Goal: Task Accomplishment & Management: Manage account settings

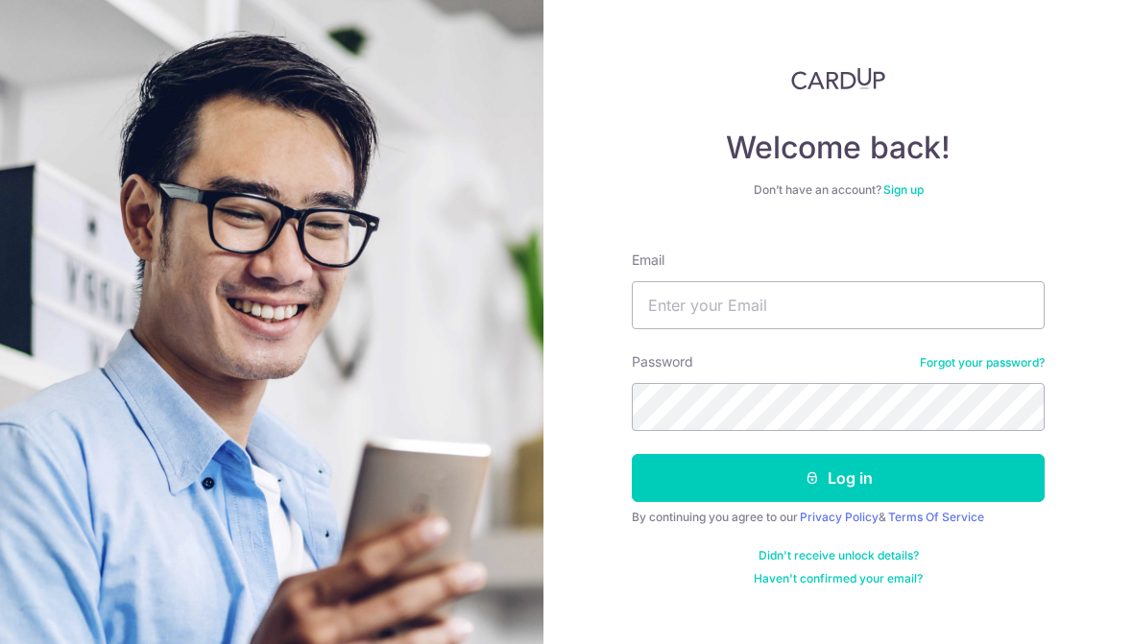
type input "[EMAIL_ADDRESS][DOMAIN_NAME]"
click at [801, 456] on button "Log in" at bounding box center [838, 478] width 413 height 48
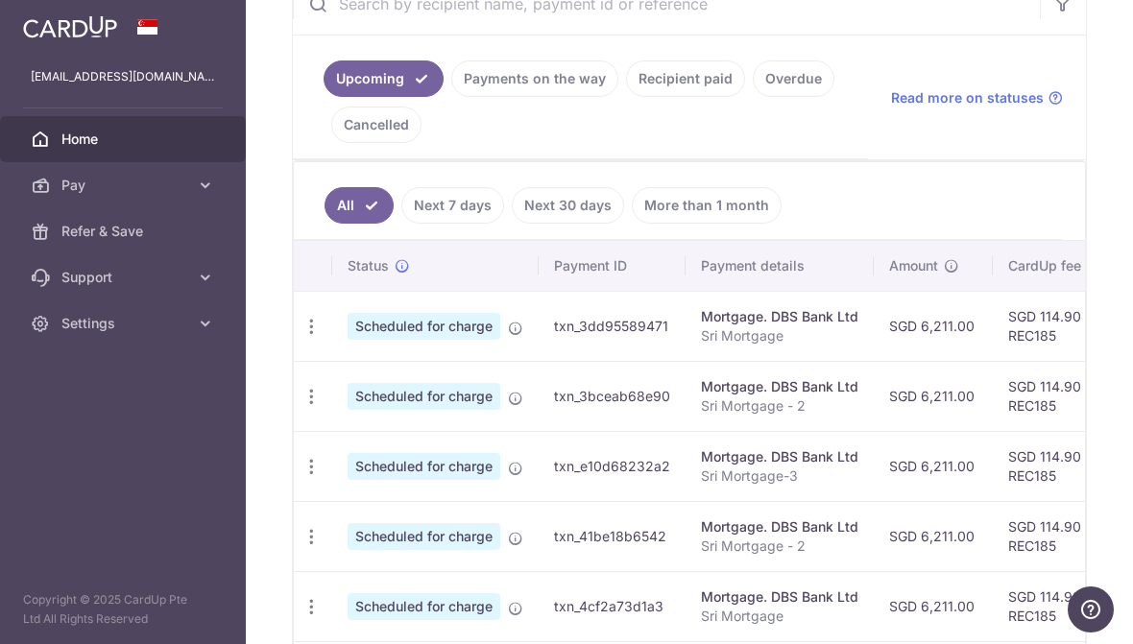
click at [301, 337] on icon "button" at bounding box center [311, 327] width 20 height 20
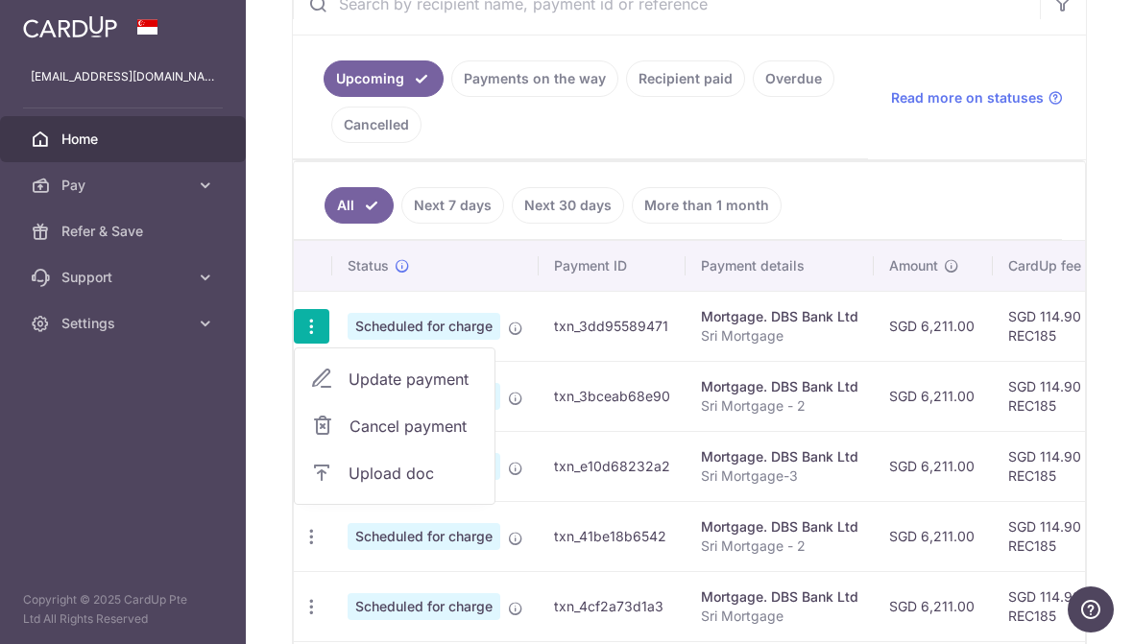
click at [348, 391] on span "Update payment" at bounding box center [413, 379] width 131 height 23
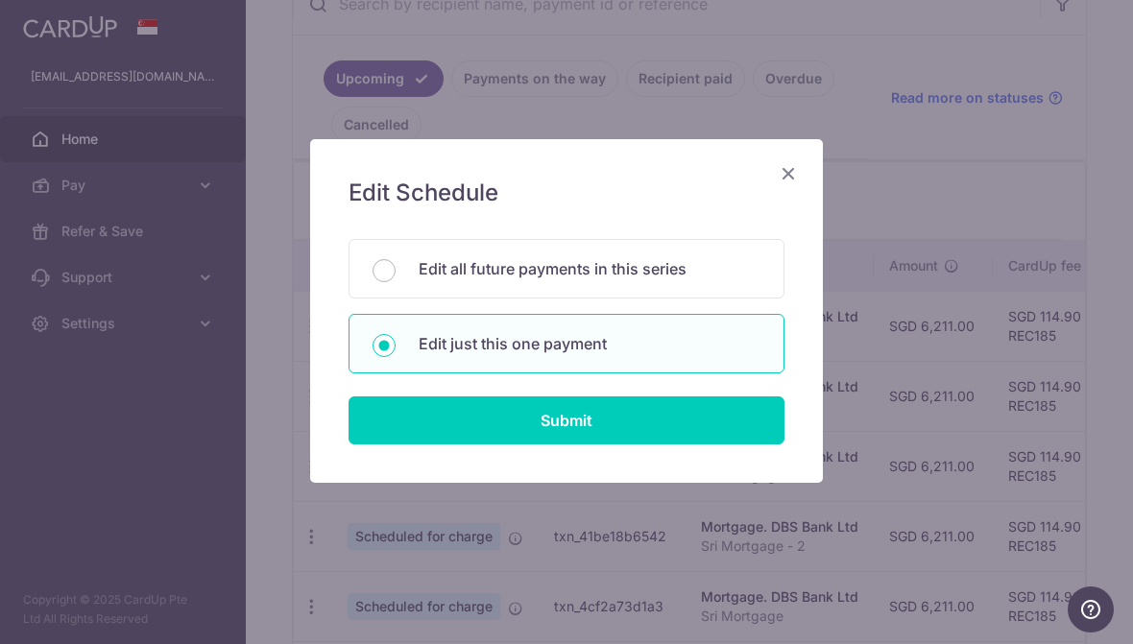
click at [431, 420] on input "Submit" at bounding box center [566, 420] width 436 height 48
radio input "true"
type input "6,211.00"
type input "20/09/2025"
type input "Sri Mortgage"
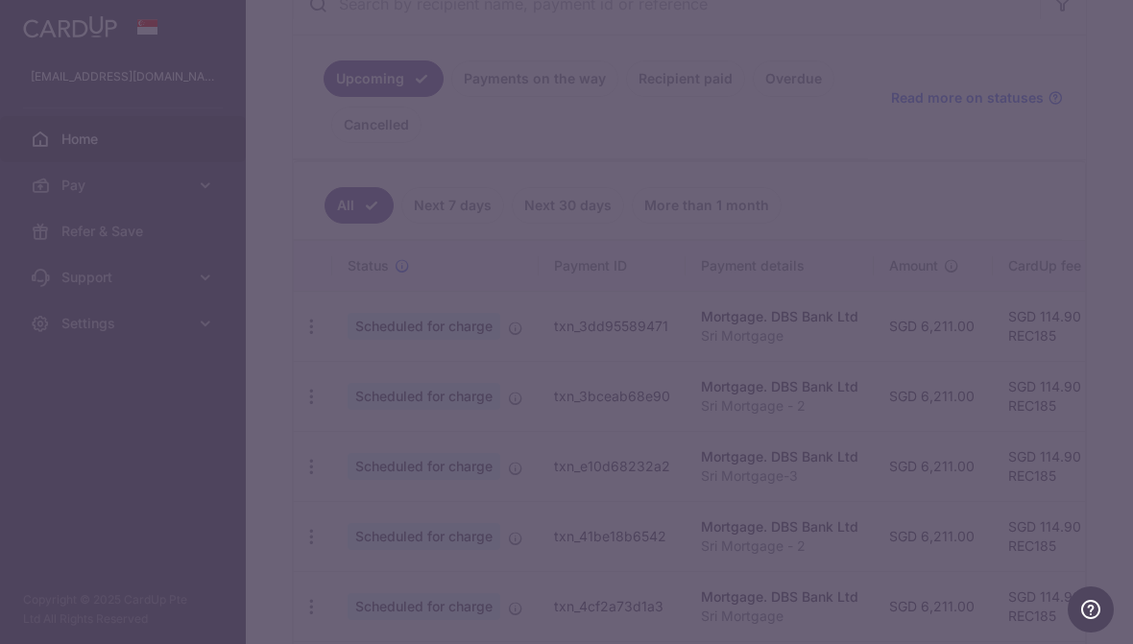
type input "REC185"
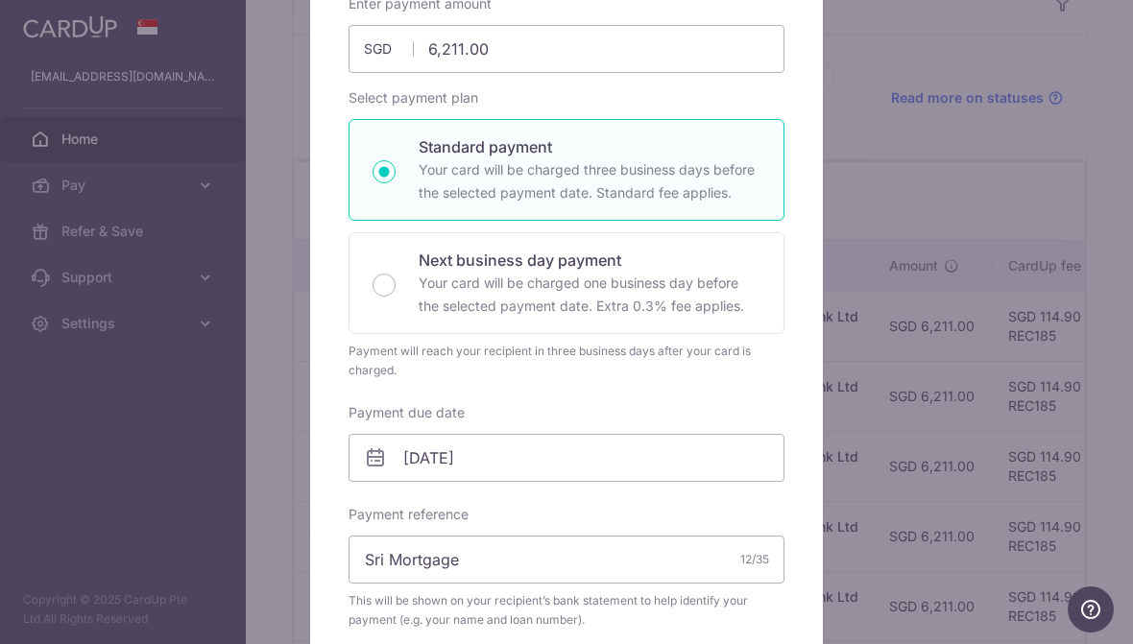
scroll to position [271, 0]
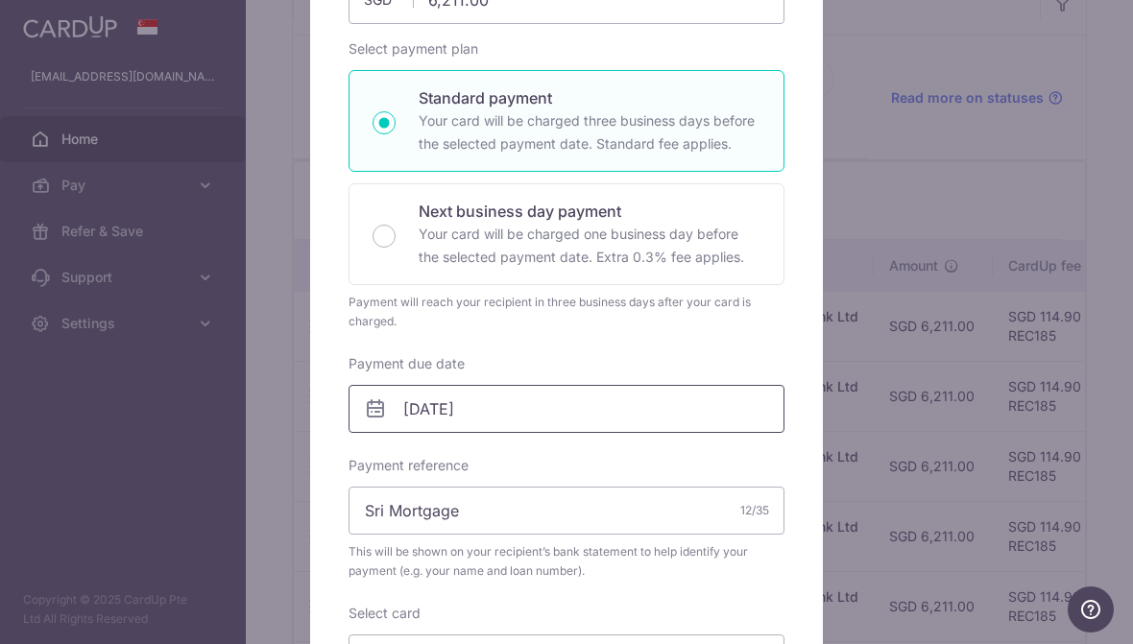
click at [511, 398] on input "20/09/2025" at bounding box center [566, 409] width 436 height 48
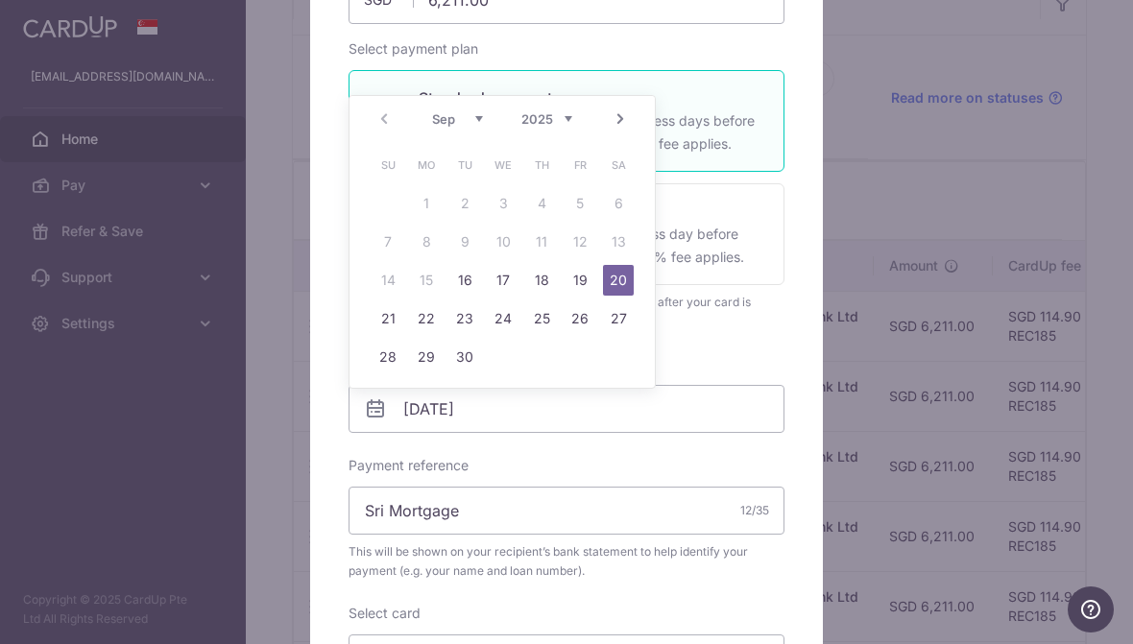
click at [471, 278] on link "16" at bounding box center [464, 280] width 31 height 31
type input "[DATE]"
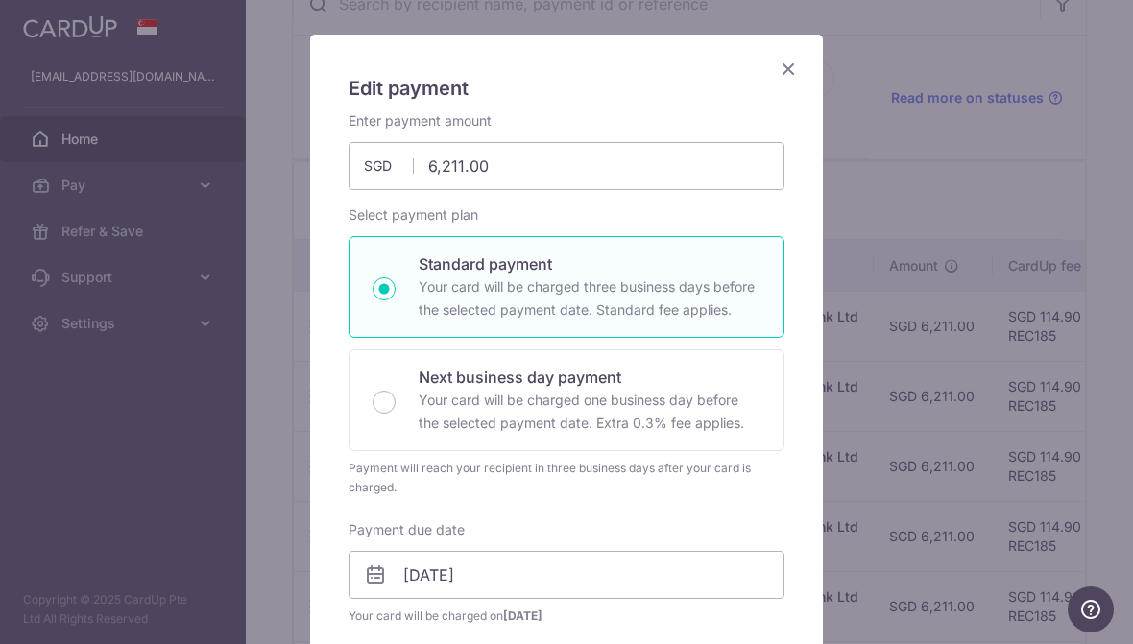
scroll to position [70, 0]
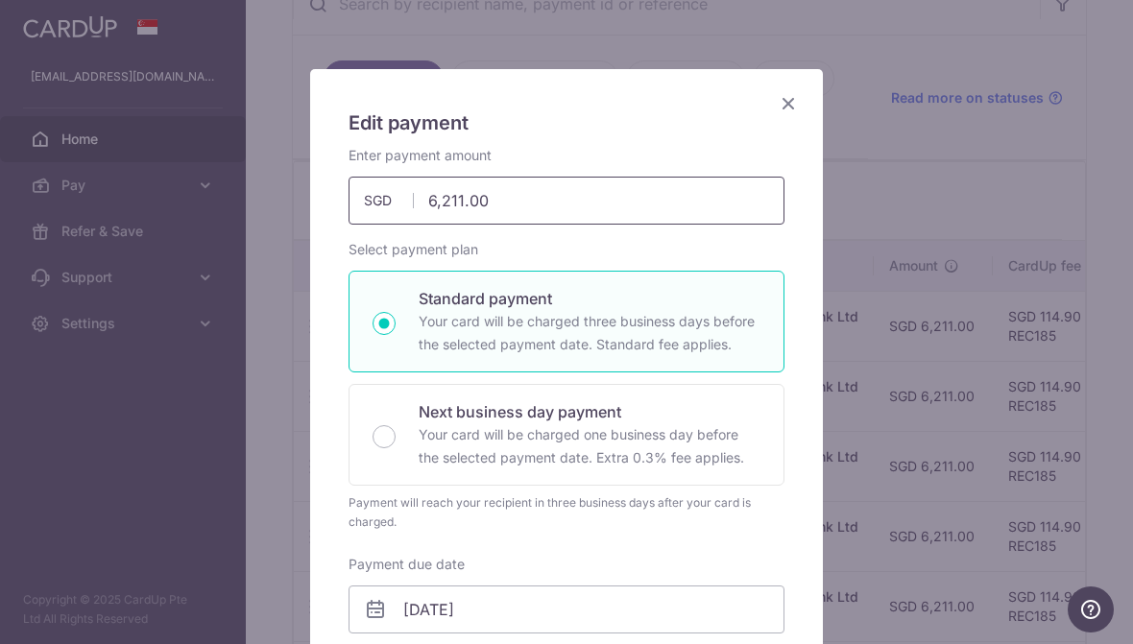
click at [658, 204] on input "6,211.00" at bounding box center [566, 201] width 436 height 48
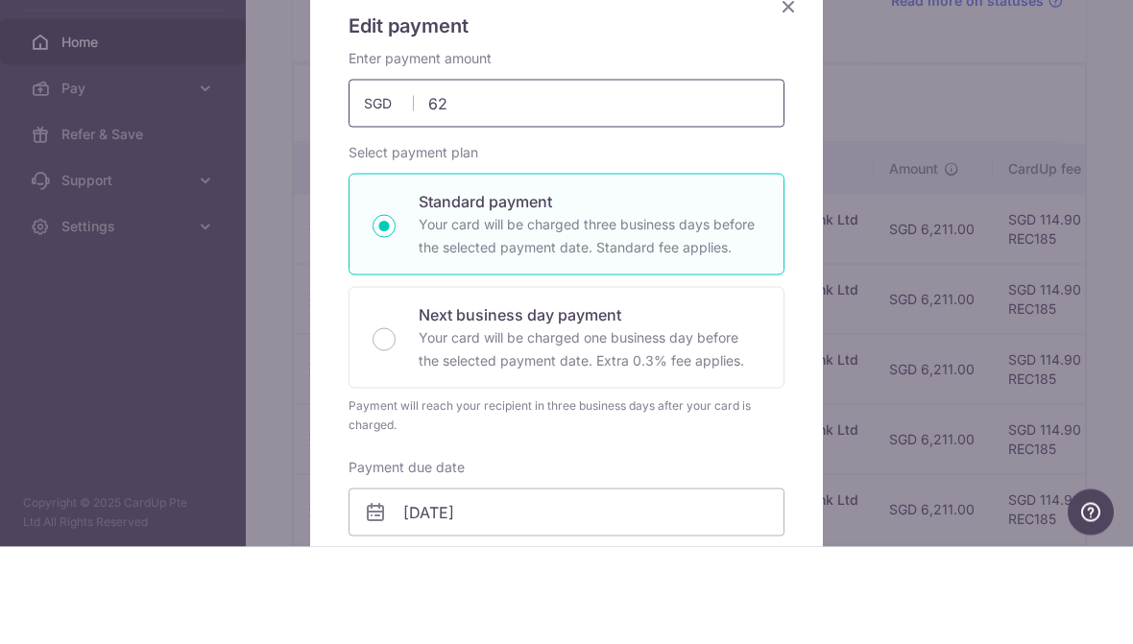
type input "6"
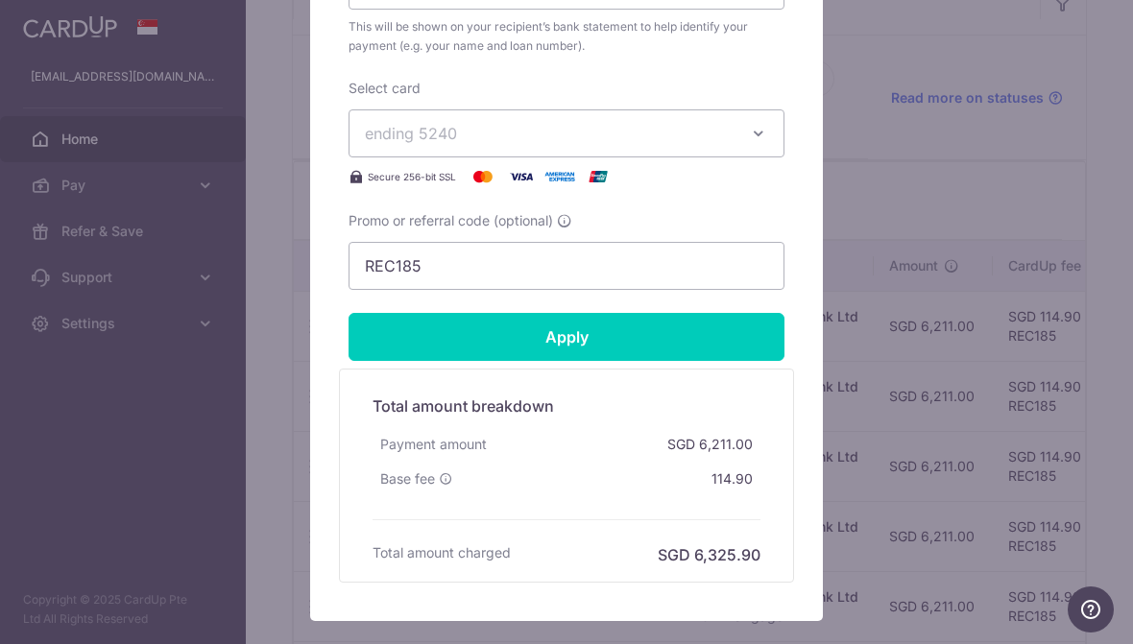
scroll to position [825, 0]
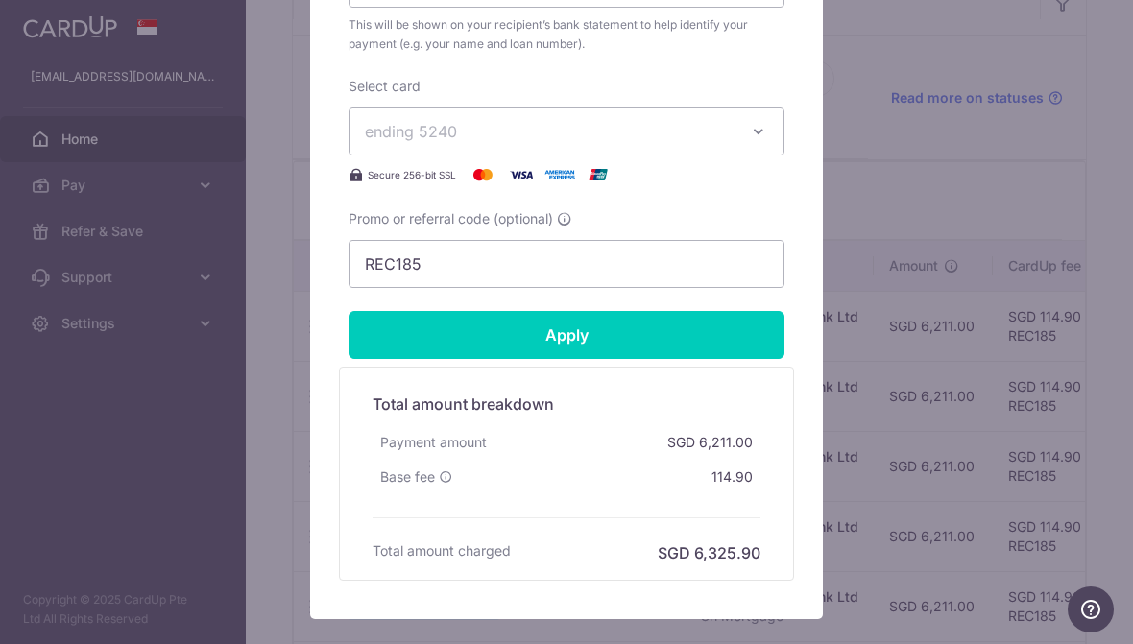
click at [709, 328] on input "Apply" at bounding box center [566, 335] width 436 height 48
type input "20,000.00"
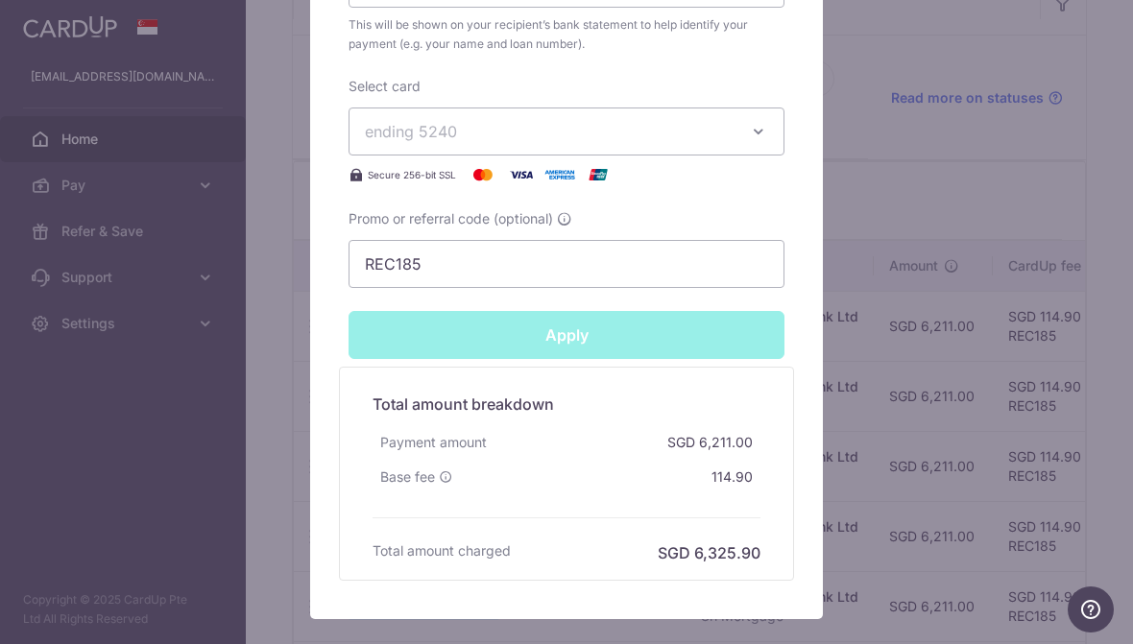
type input "Successfully Applied"
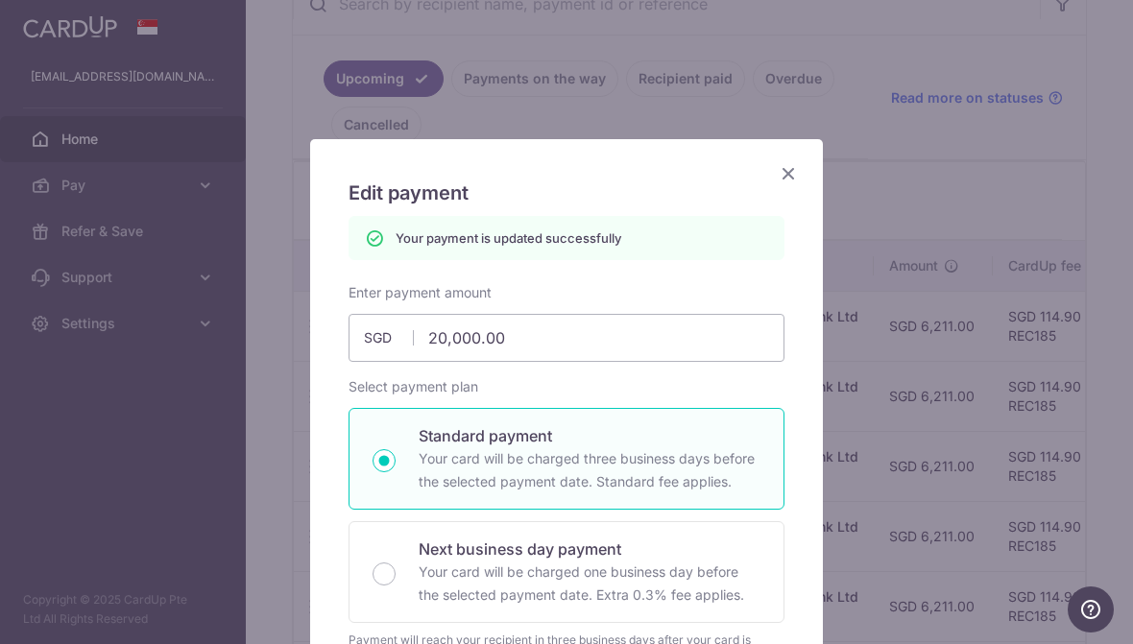
scroll to position [0, 0]
click at [797, 177] on icon "Close" at bounding box center [788, 173] width 23 height 24
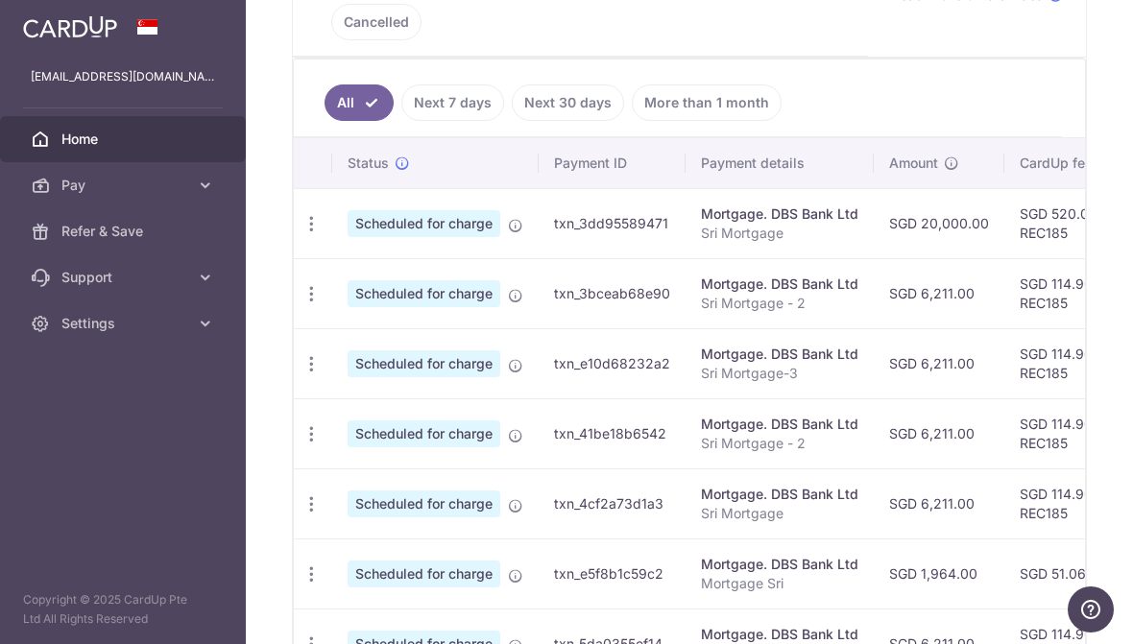
scroll to position [502, 0]
click at [301, 373] on icon "button" at bounding box center [311, 363] width 20 height 20
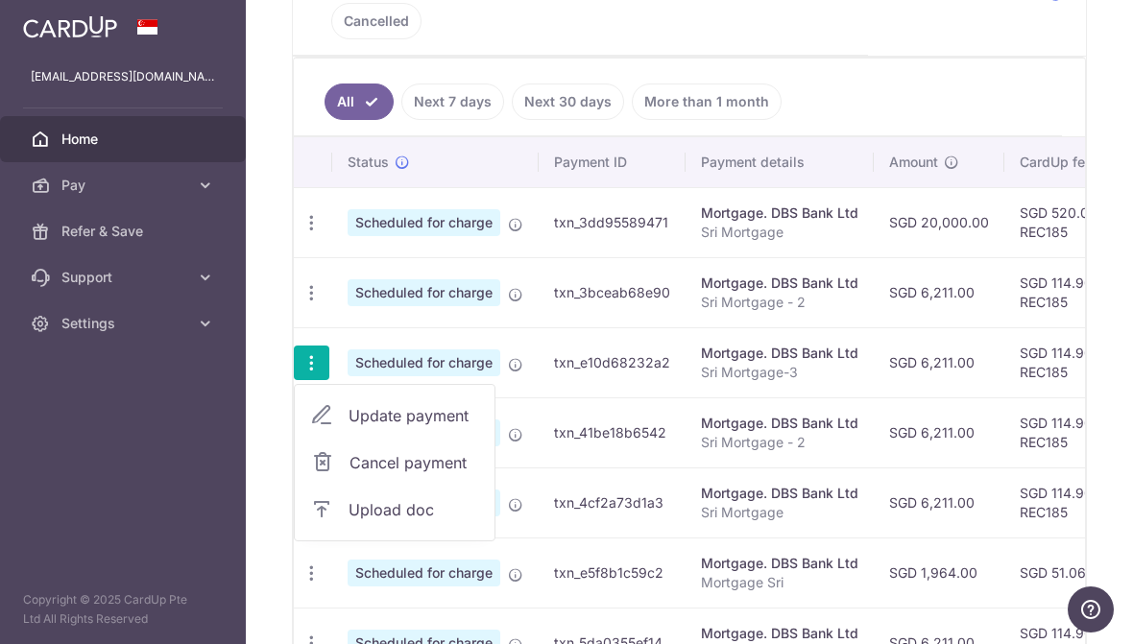
click at [348, 427] on span "Update payment" at bounding box center [413, 415] width 131 height 23
radio input "true"
type input "6,211.00"
type input "[DATE]"
type input "Sri Mortgage-3"
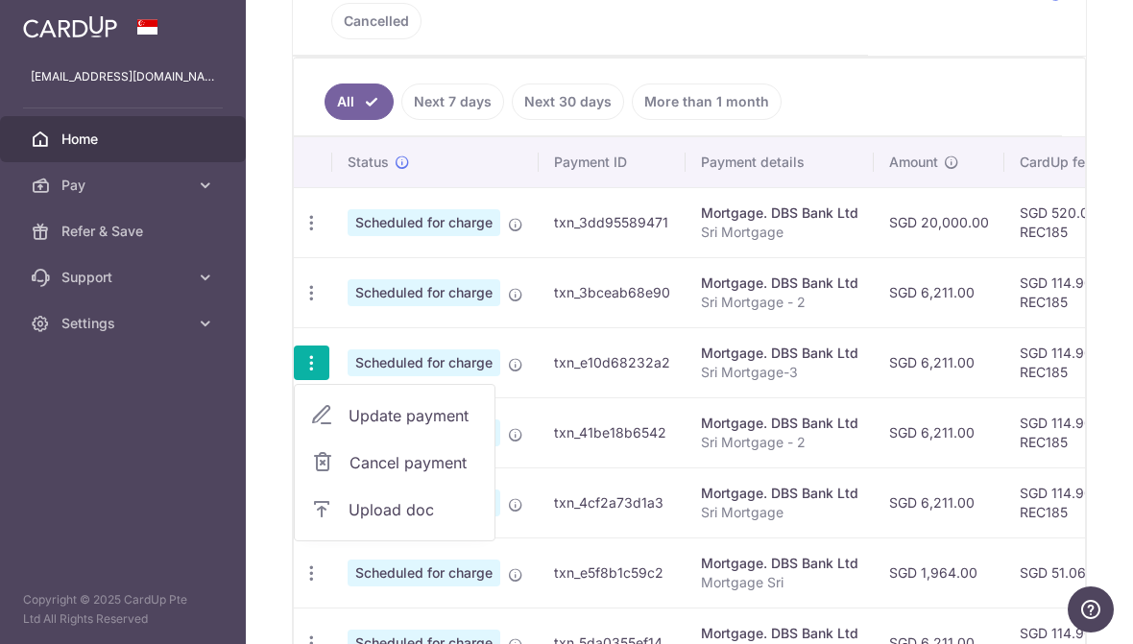
type input "REC185"
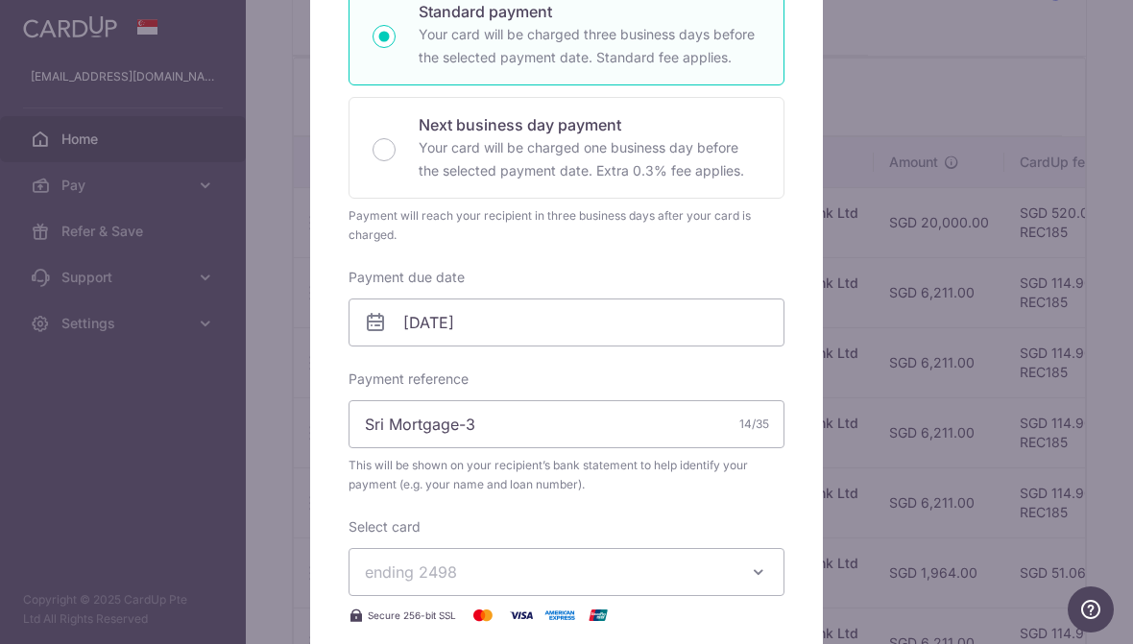
scroll to position [371, 0]
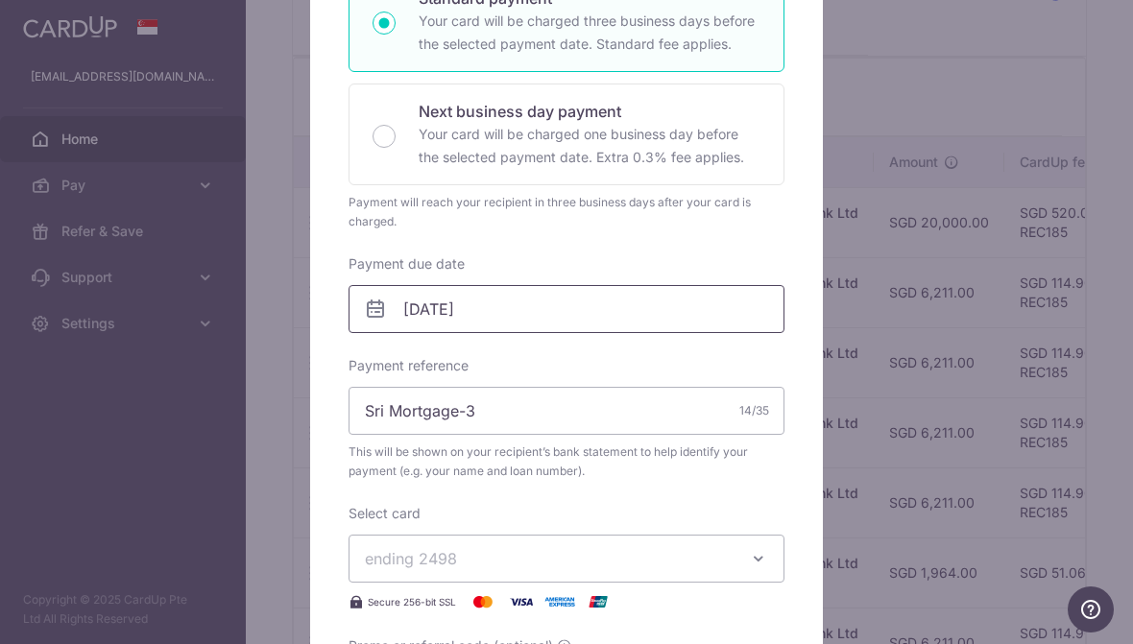
click at [615, 306] on input "[DATE]" at bounding box center [566, 309] width 436 height 48
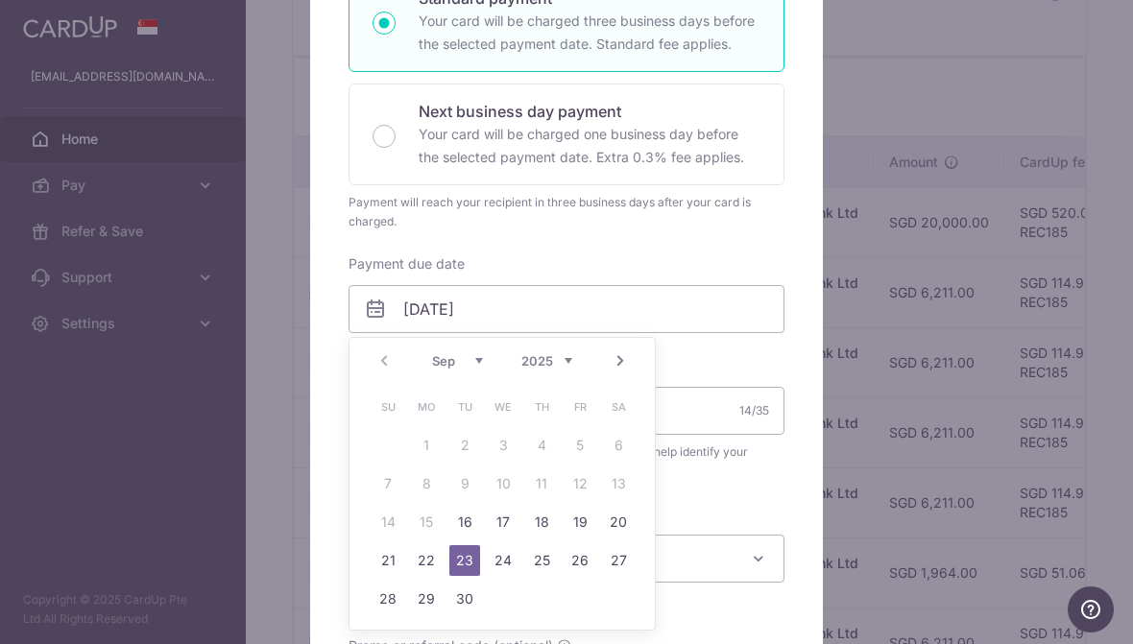
click at [620, 524] on link "20" at bounding box center [618, 522] width 31 height 31
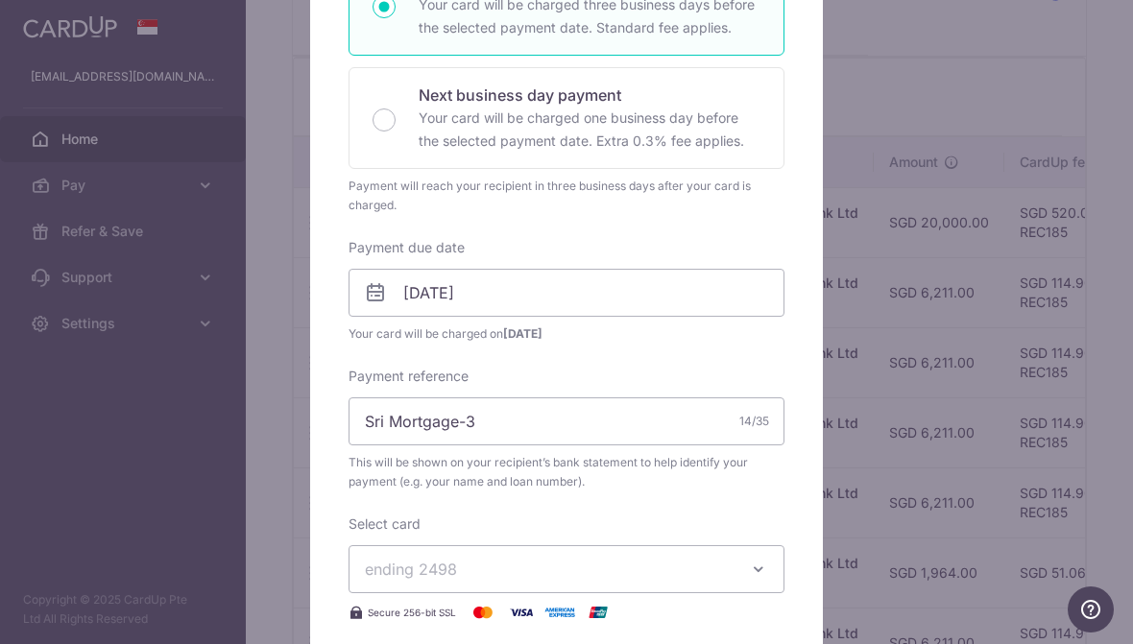
scroll to position [386, 0]
click at [673, 290] on input "20/09/2025" at bounding box center [566, 294] width 436 height 48
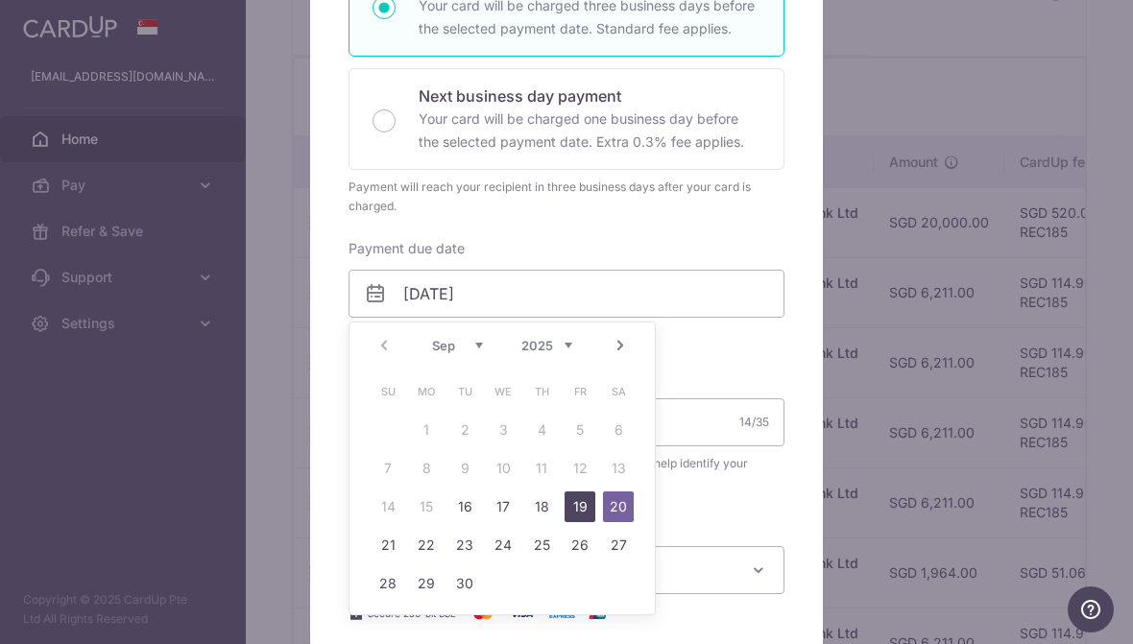
click at [594, 515] on link "19" at bounding box center [579, 507] width 31 height 31
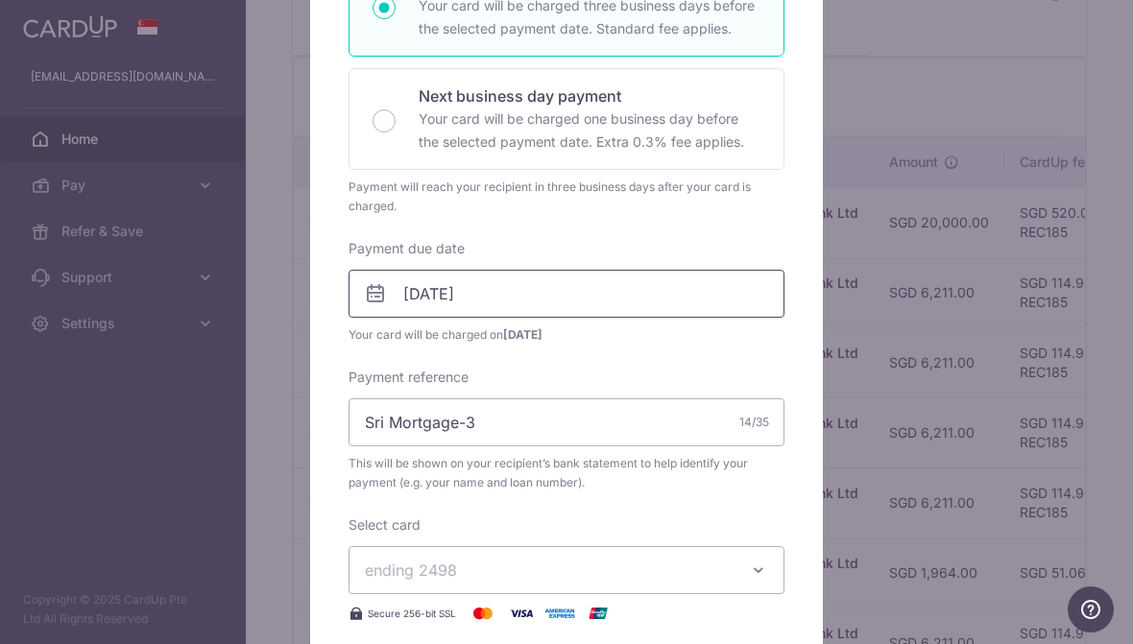
click at [629, 285] on input "[DATE]" at bounding box center [566, 294] width 436 height 48
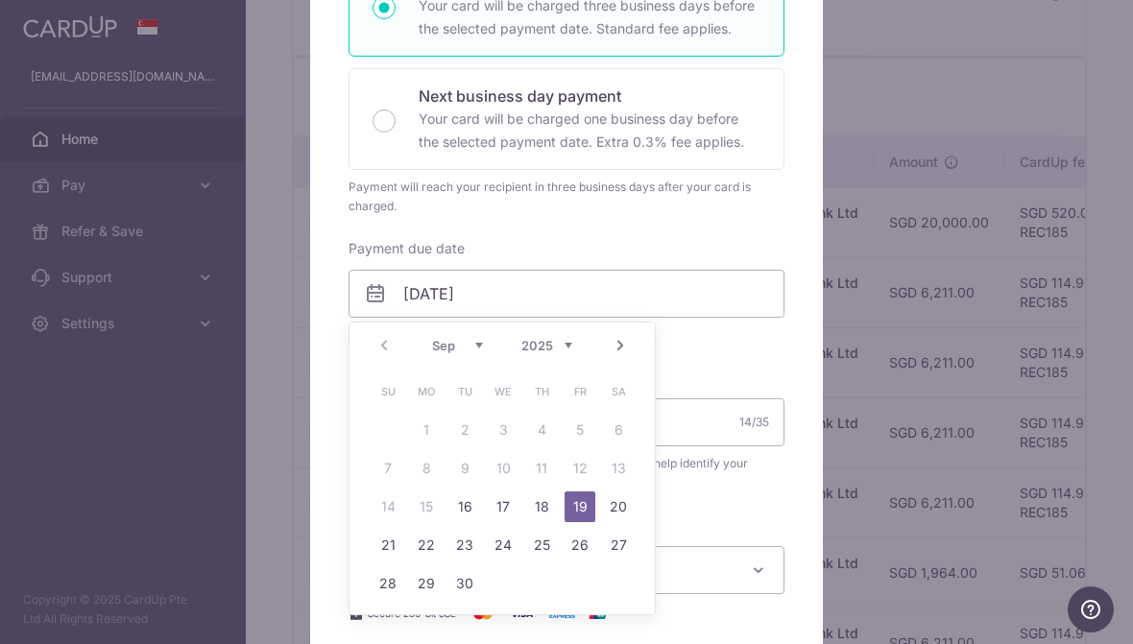
click at [547, 509] on link "18" at bounding box center [541, 507] width 31 height 31
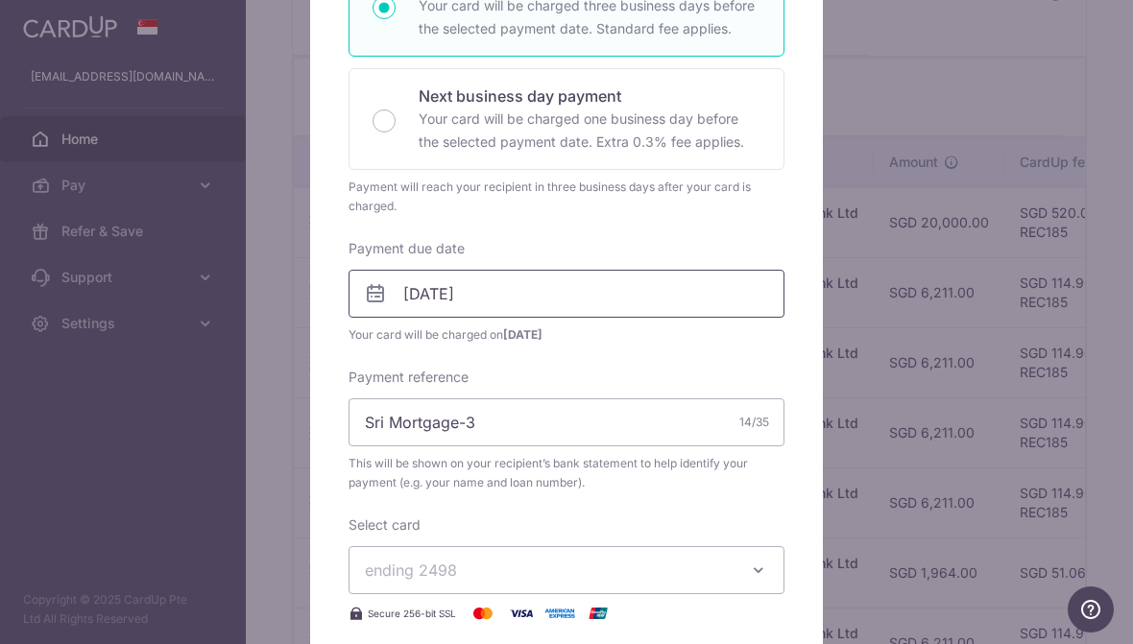
click at [639, 285] on input "[DATE]" at bounding box center [566, 294] width 436 height 48
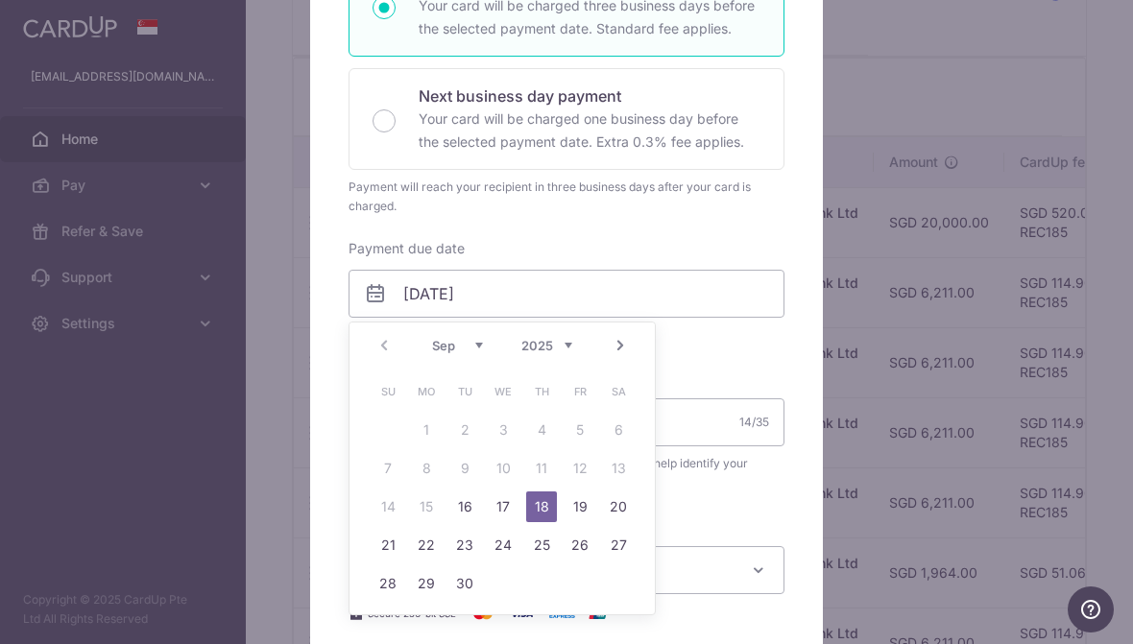
click at [516, 505] on link "17" at bounding box center [503, 507] width 31 height 31
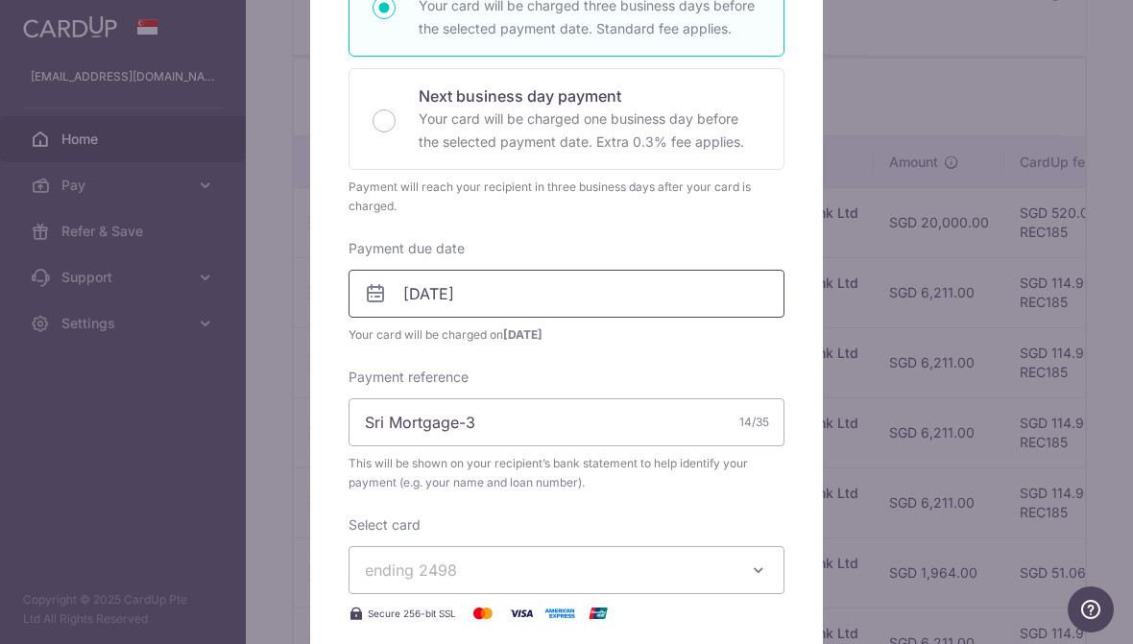
click at [640, 292] on input "17/09/2025" at bounding box center [566, 294] width 436 height 48
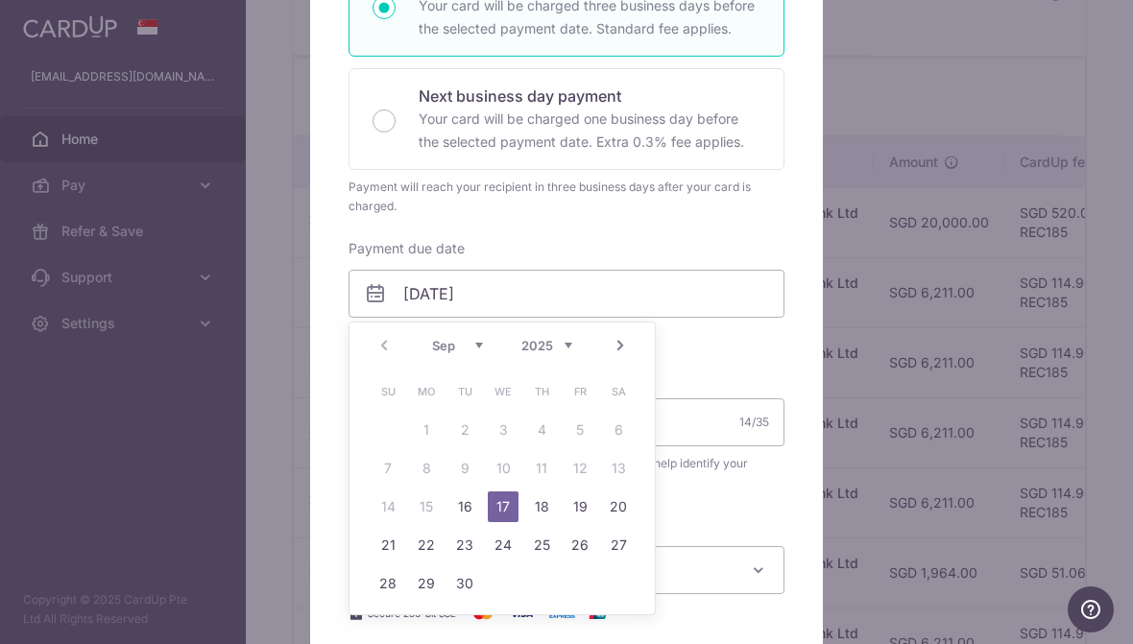
click at [546, 501] on link "18" at bounding box center [541, 507] width 31 height 31
type input "[DATE]"
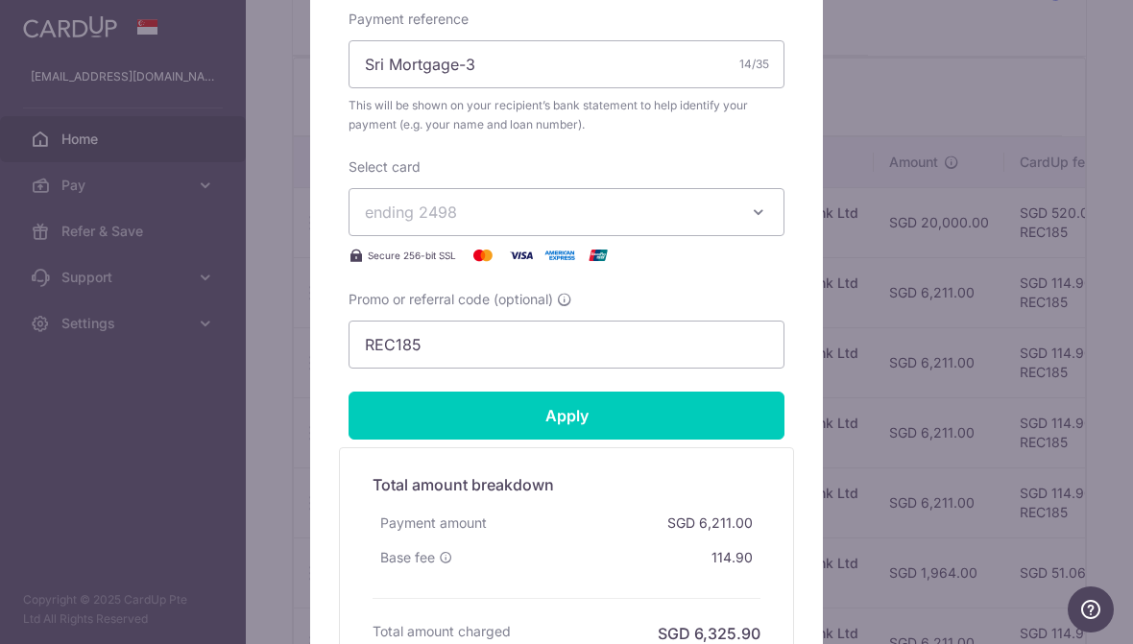
scroll to position [746, 0]
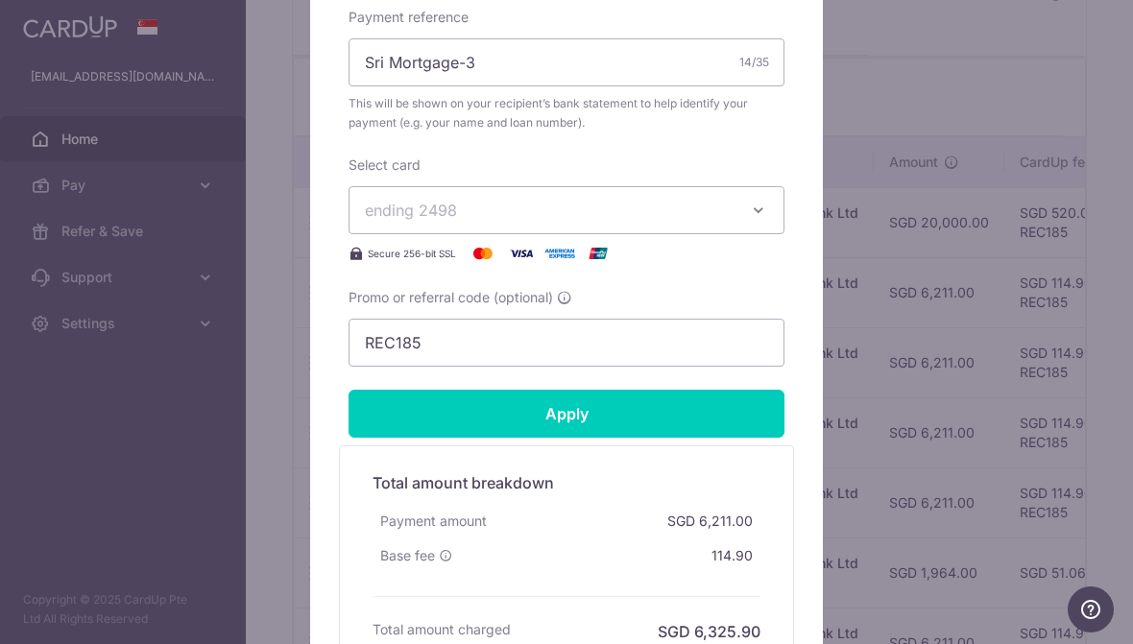
click at [671, 417] on input "Apply" at bounding box center [566, 414] width 436 height 48
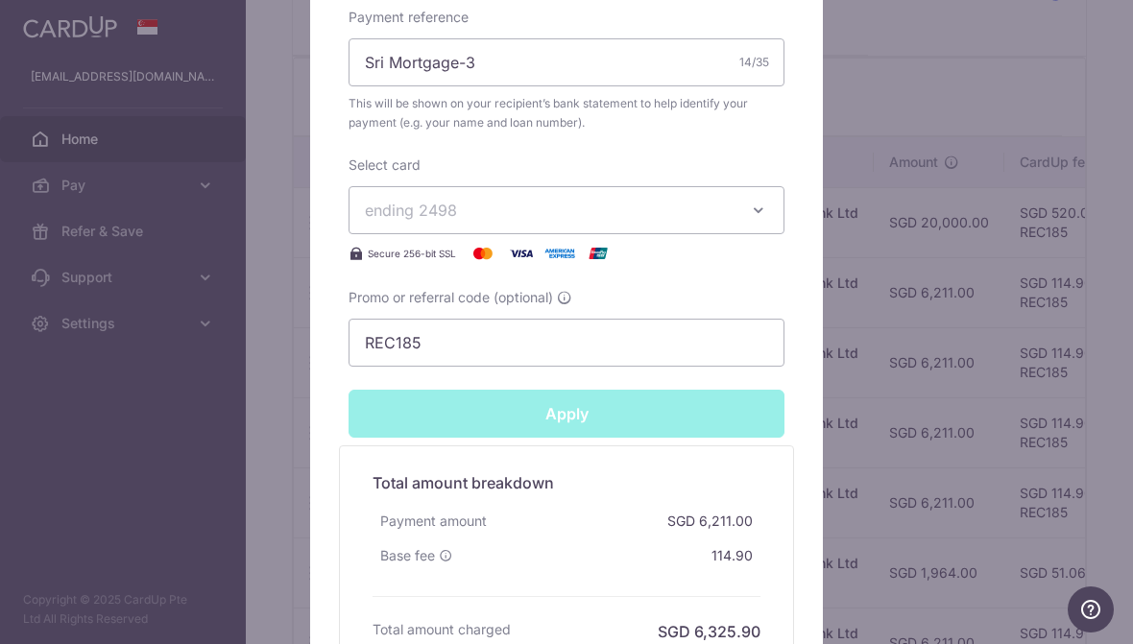
type input "Successfully Applied"
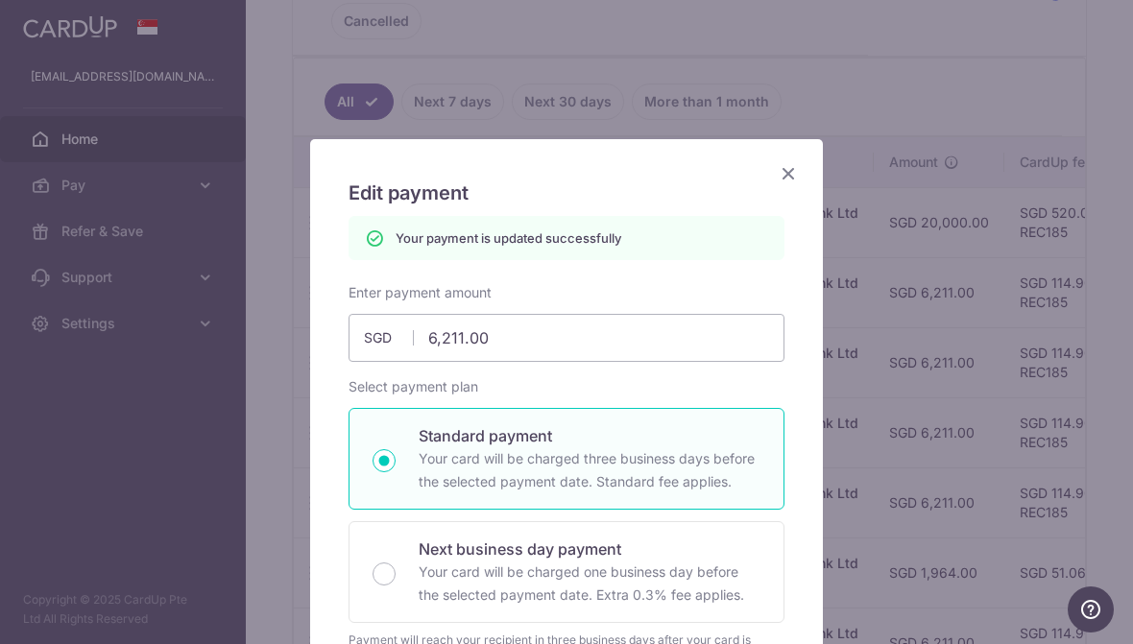
scroll to position [0, 0]
click at [793, 173] on icon "Close" at bounding box center [788, 173] width 23 height 24
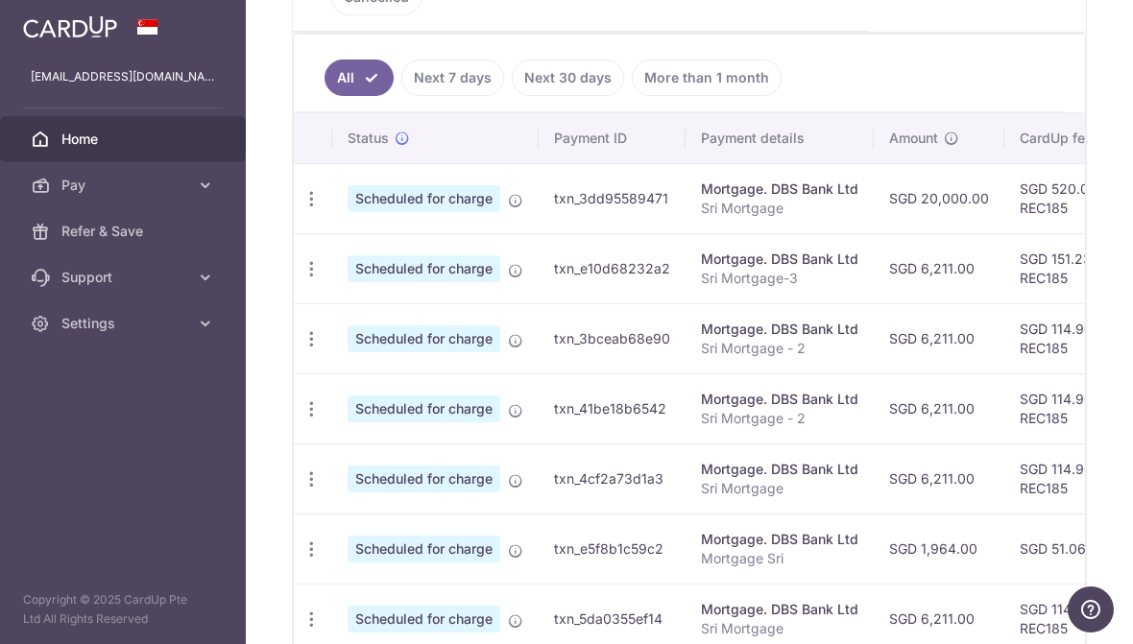
click at [301, 349] on icon "button" at bounding box center [311, 339] width 20 height 20
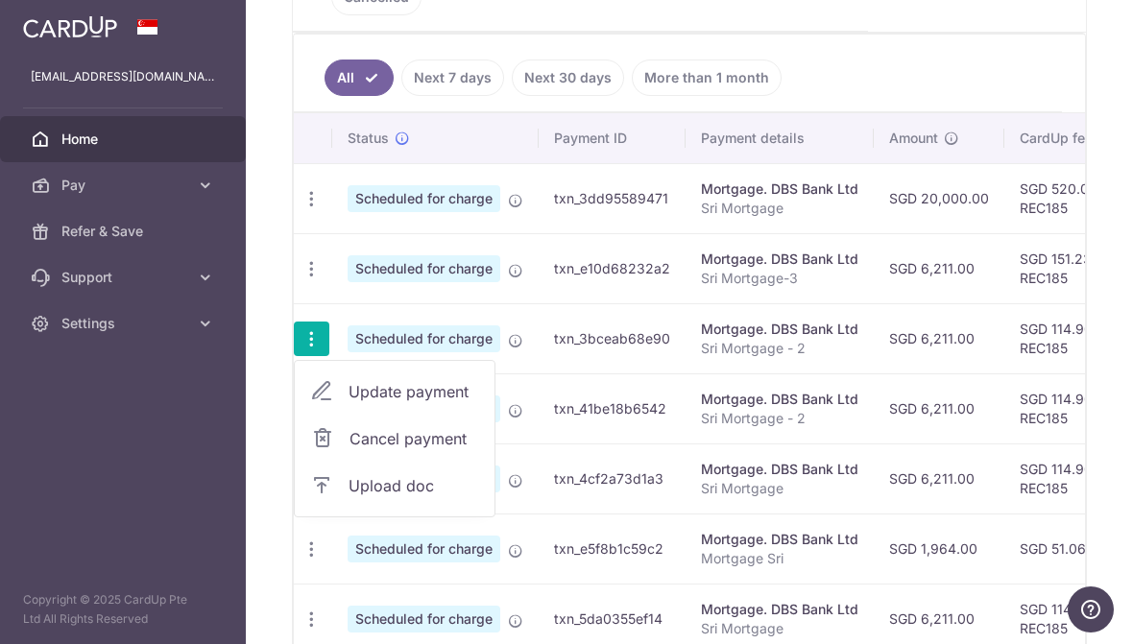
click at [348, 403] on span "Update payment" at bounding box center [413, 391] width 131 height 23
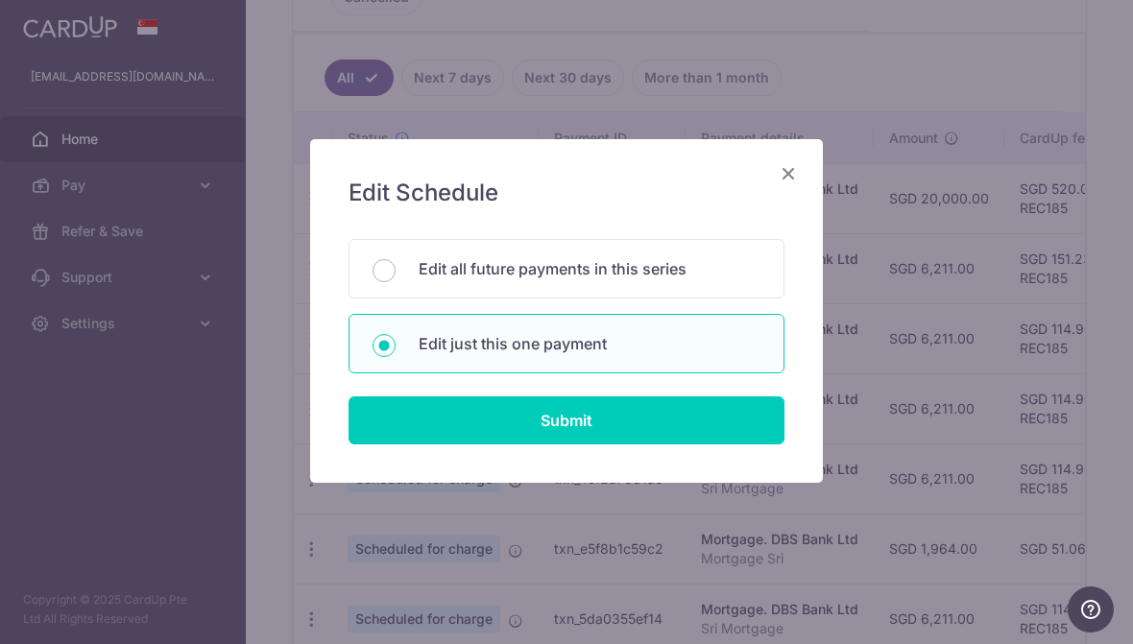
click at [688, 430] on input "Submit" at bounding box center [566, 420] width 436 height 48
radio input "true"
type input "6,211.00"
type input "20/09/2025"
type input "Sri Mortgage - 2"
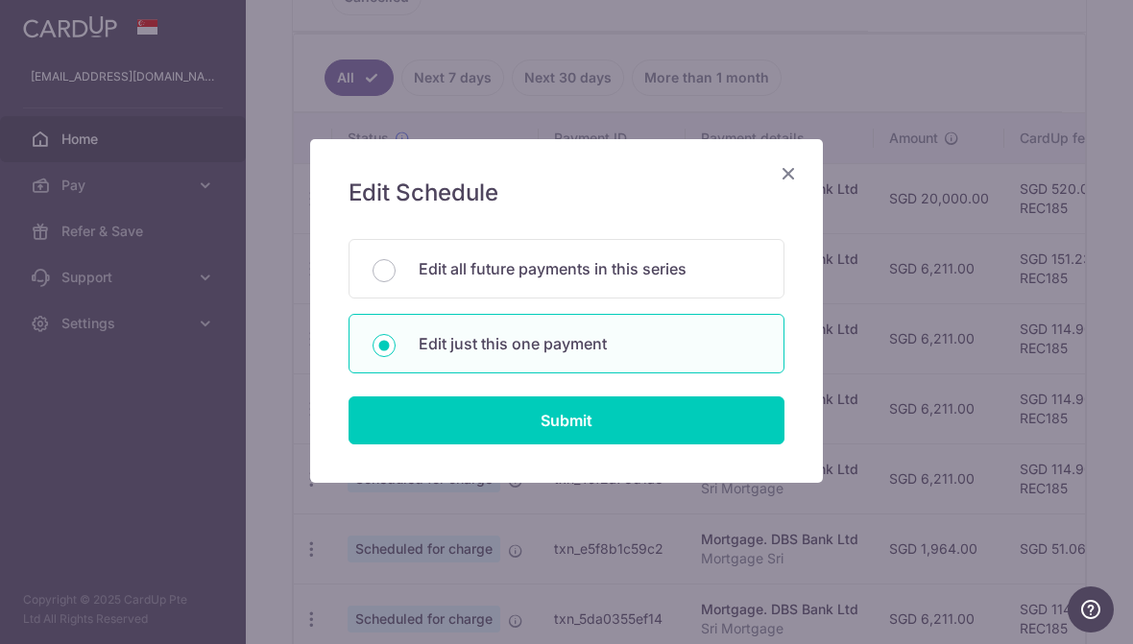
type input "REC185"
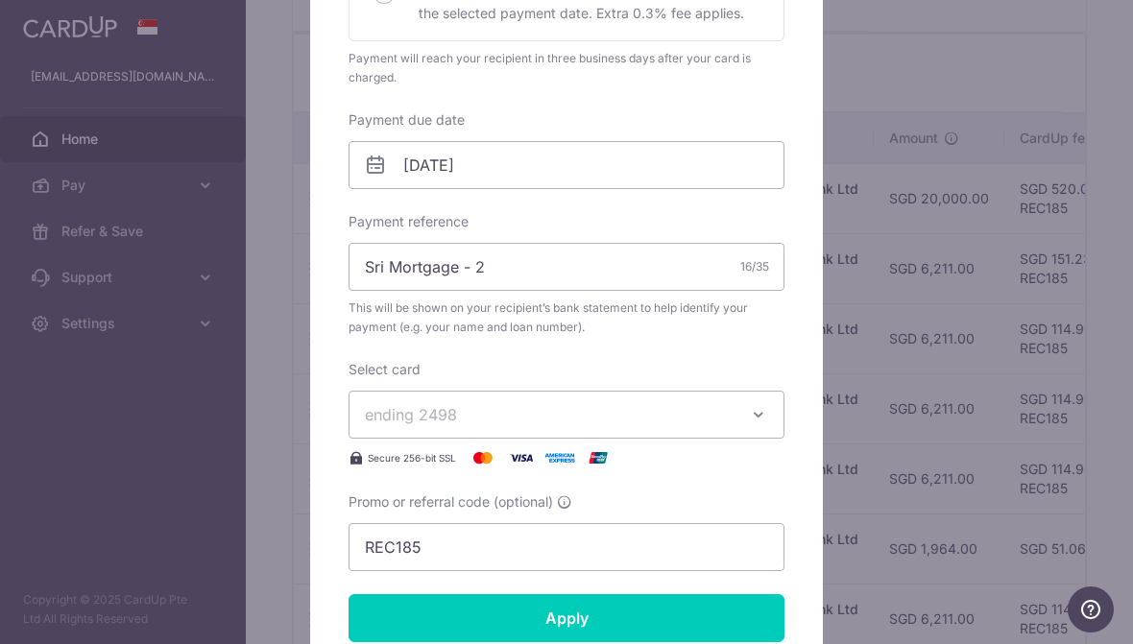
scroll to position [516, 0]
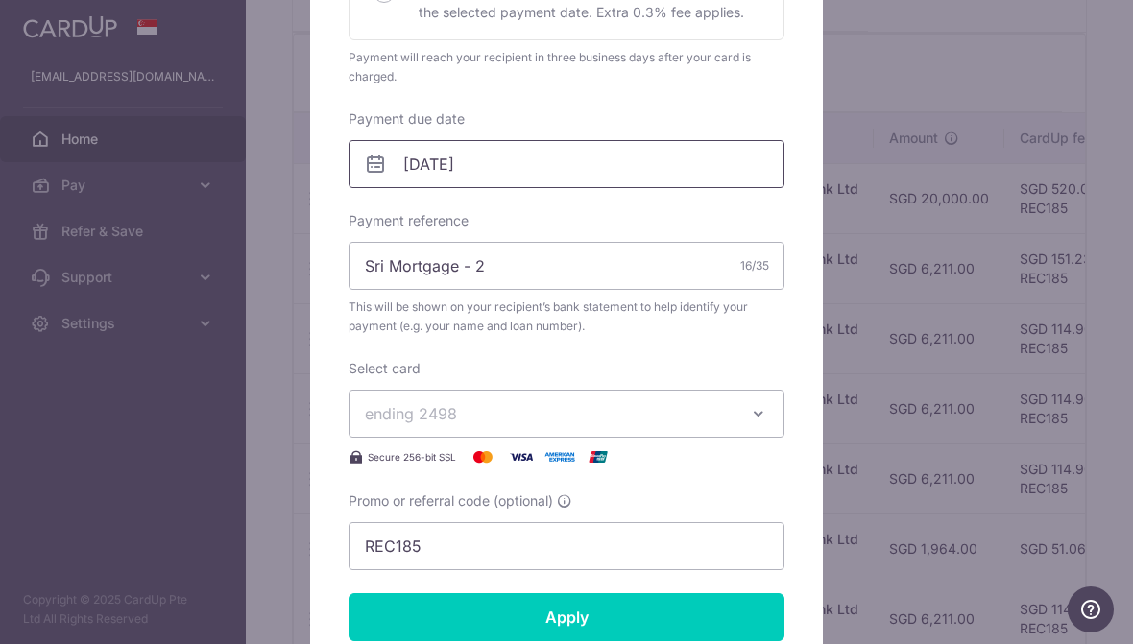
click at [702, 163] on input "20/09/2025" at bounding box center [566, 164] width 436 height 48
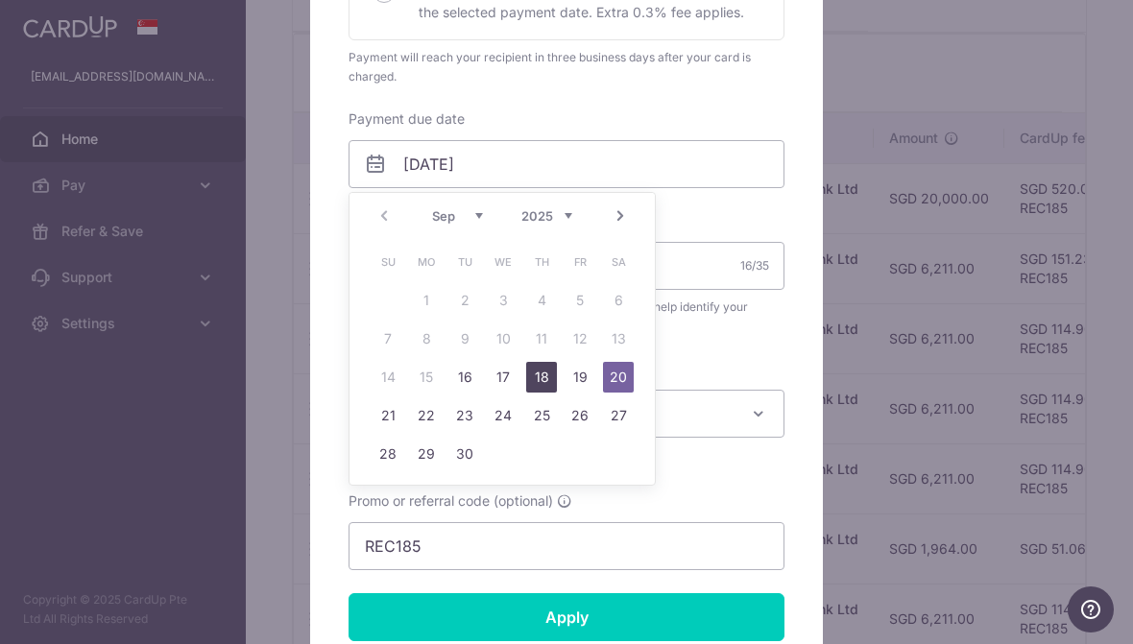
click at [548, 380] on link "18" at bounding box center [541, 377] width 31 height 31
type input "[DATE]"
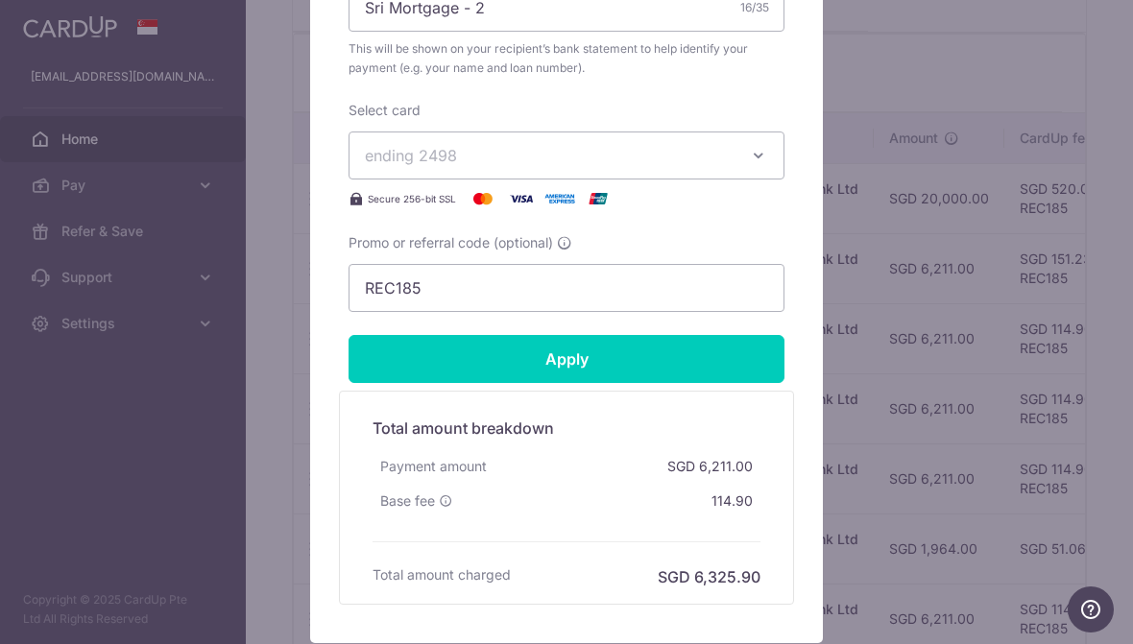
scroll to position [801, 0]
click at [651, 354] on input "Apply" at bounding box center [566, 359] width 436 height 48
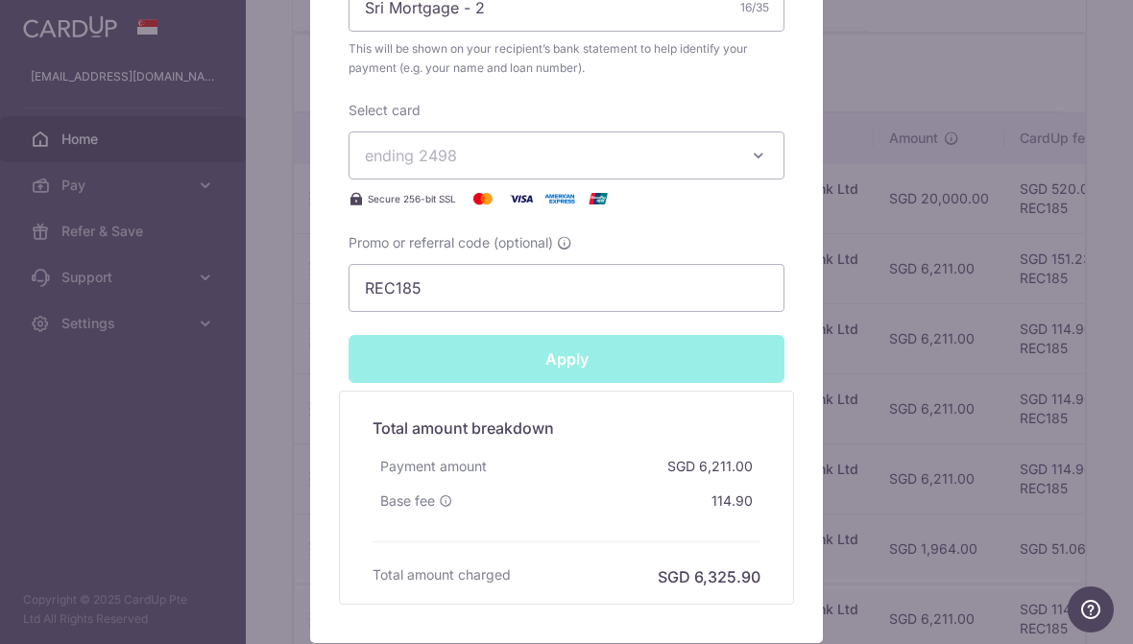
type input "Successfully Applied"
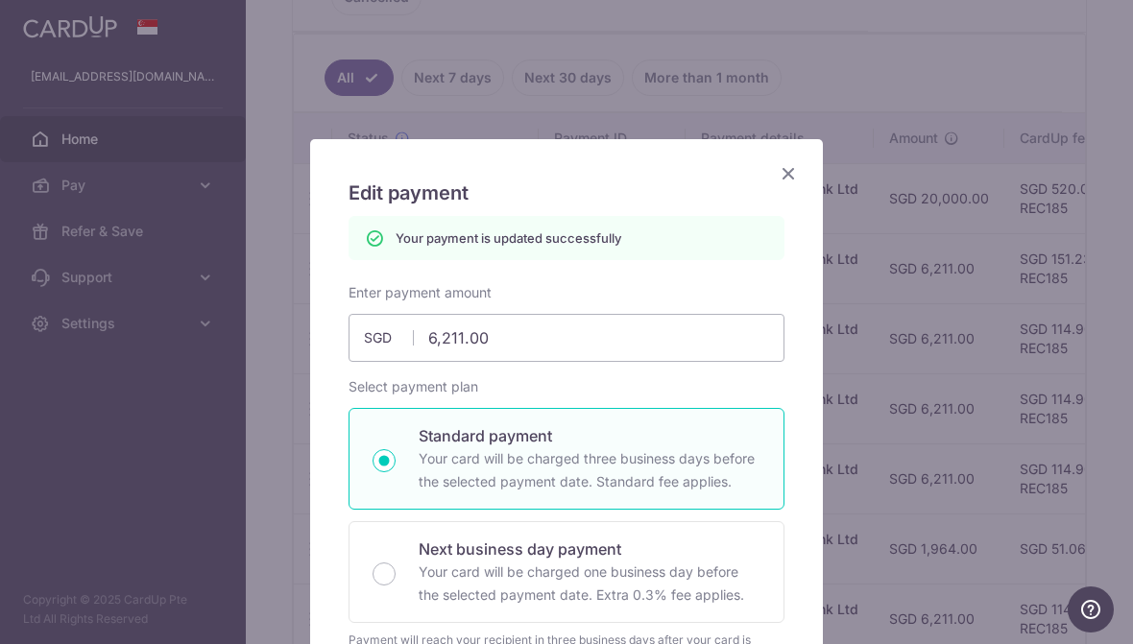
scroll to position [0, 0]
click at [793, 175] on icon "Close" at bounding box center [788, 173] width 23 height 24
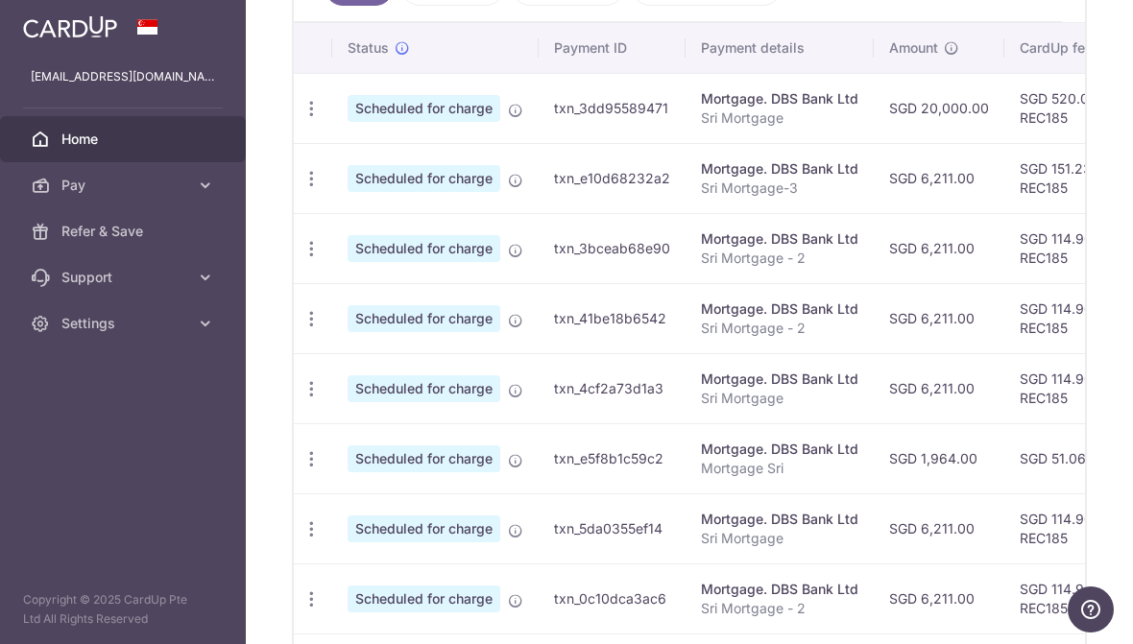
click at [301, 399] on icon "button" at bounding box center [311, 389] width 20 height 20
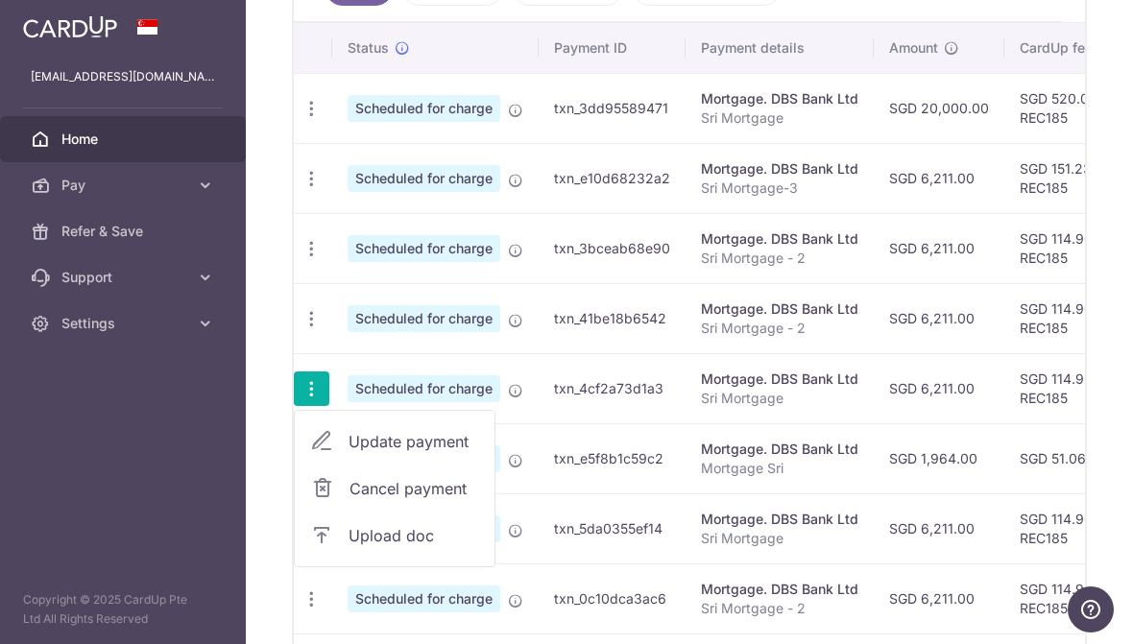
click at [348, 453] on span "Update payment" at bounding box center [413, 441] width 131 height 23
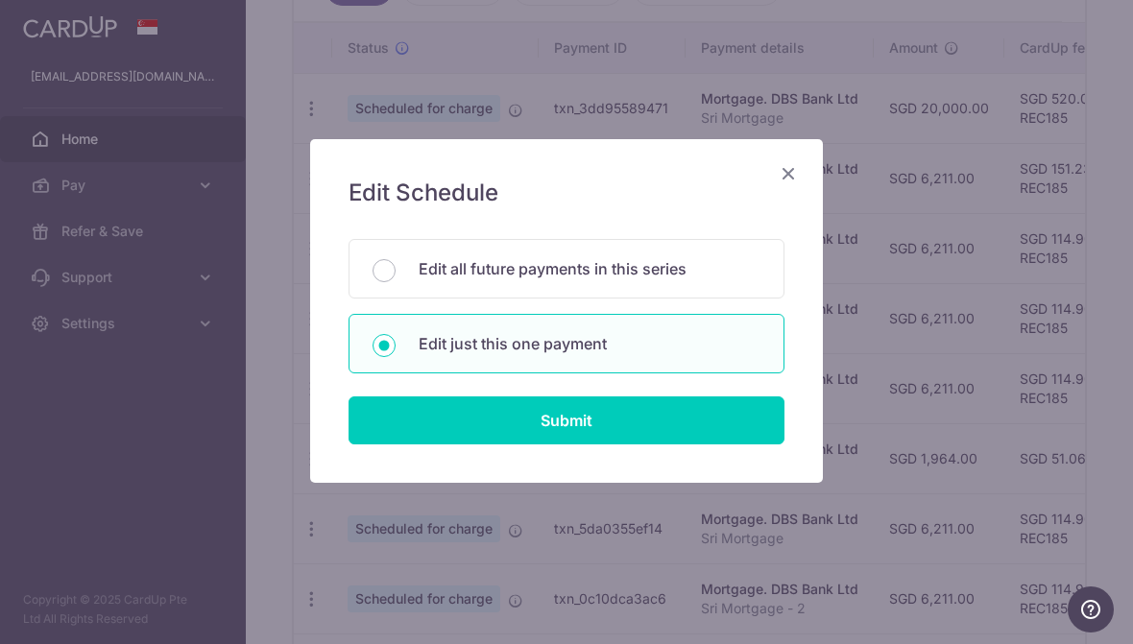
click at [649, 426] on input "Submit" at bounding box center [566, 420] width 436 height 48
radio input "true"
type input "6,211.00"
type input "[DATE]"
type input "Sri Mortgage"
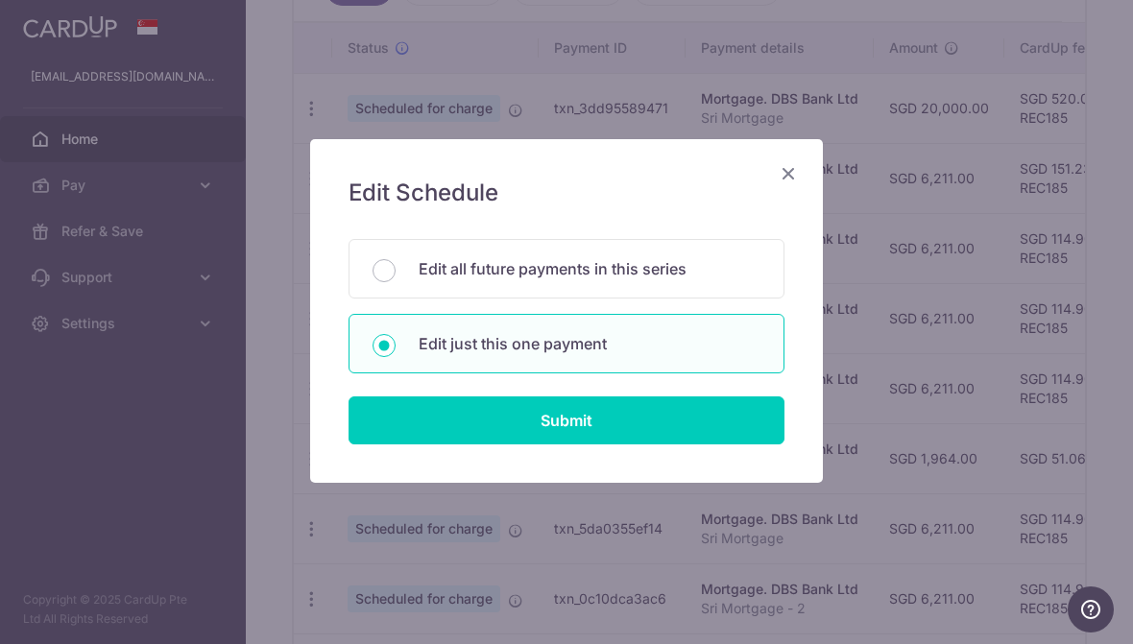
type input "REC185"
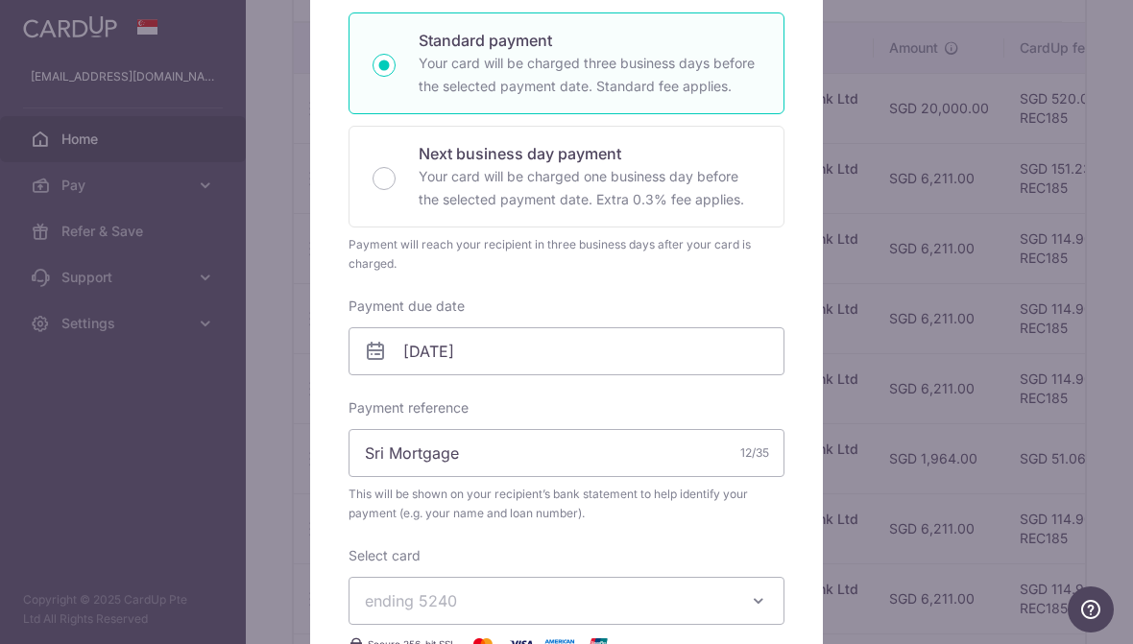
scroll to position [340, 0]
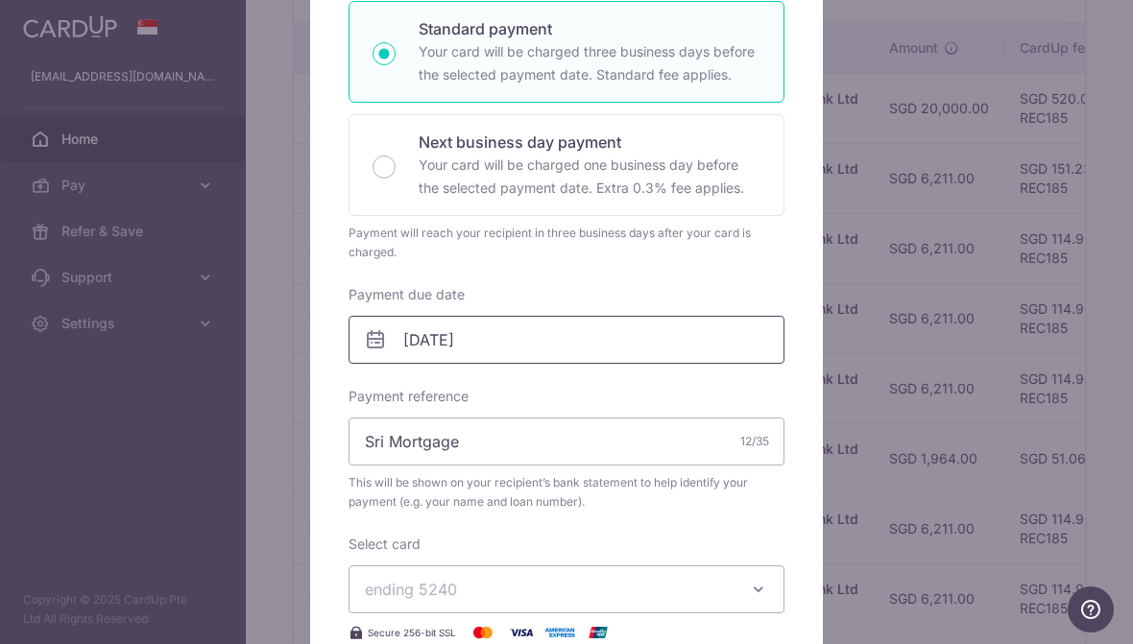
click at [631, 327] on input "[DATE]" at bounding box center [566, 340] width 436 height 48
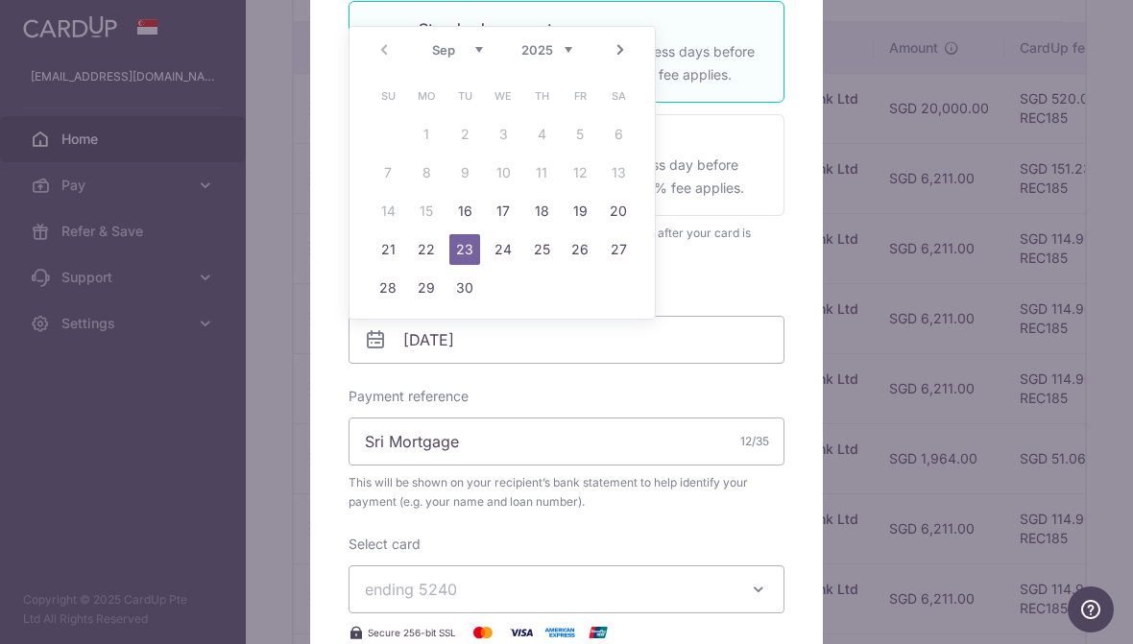
click at [617, 49] on link "Next" at bounding box center [620, 49] width 23 height 23
click at [505, 212] on link "15" at bounding box center [503, 211] width 31 height 31
type input "[DATE]"
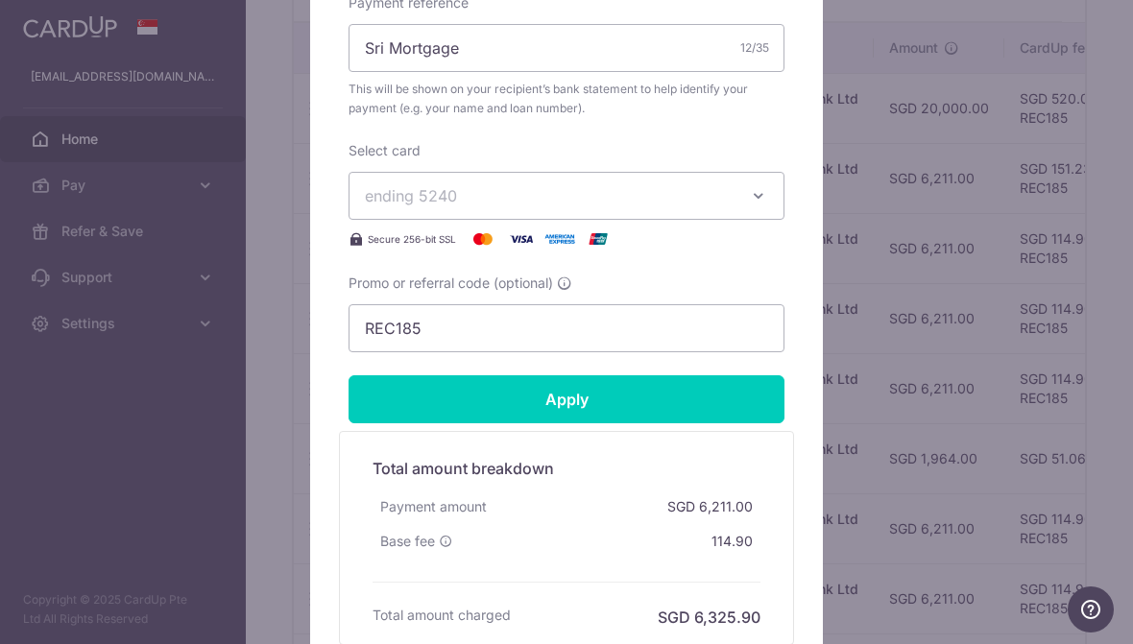
scroll to position [768, 0]
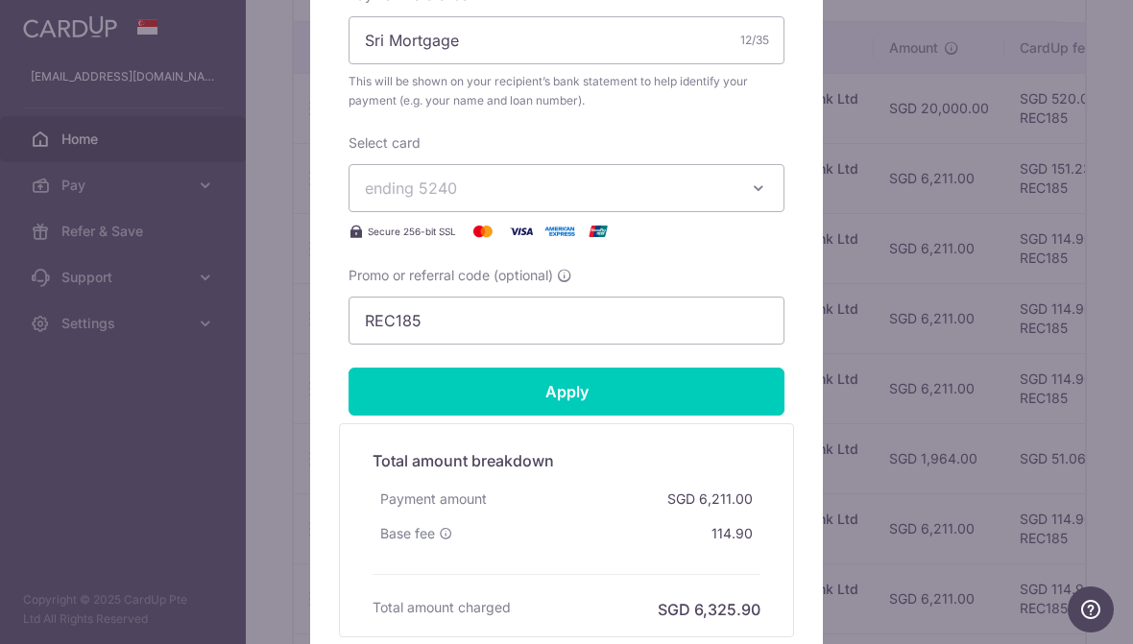
click at [653, 387] on input "Apply" at bounding box center [566, 392] width 436 height 48
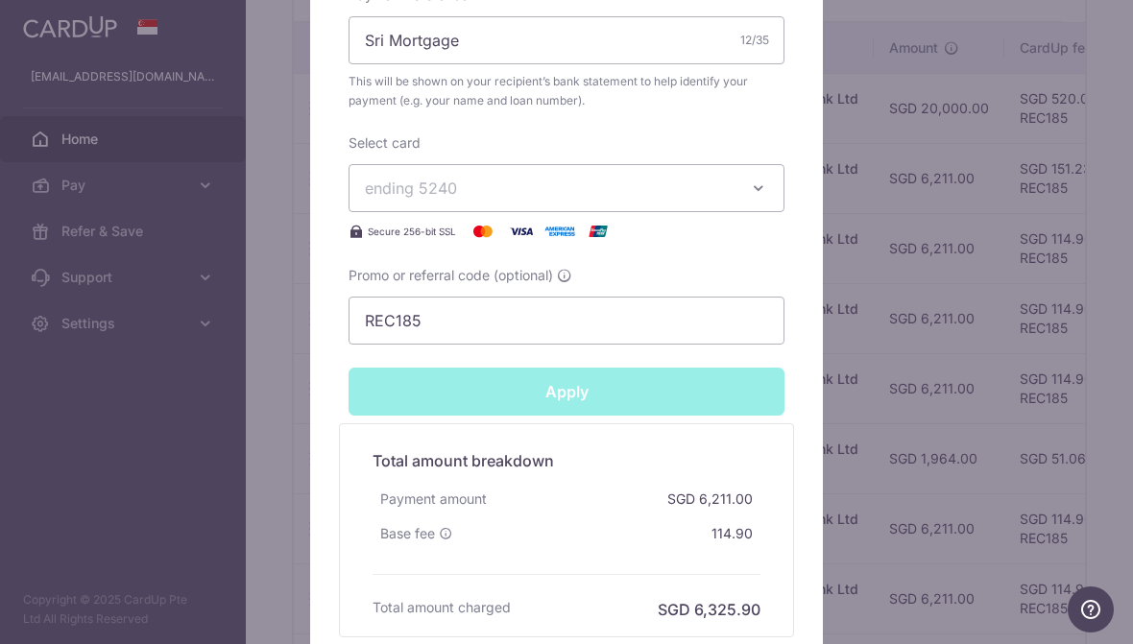
type input "Successfully Applied"
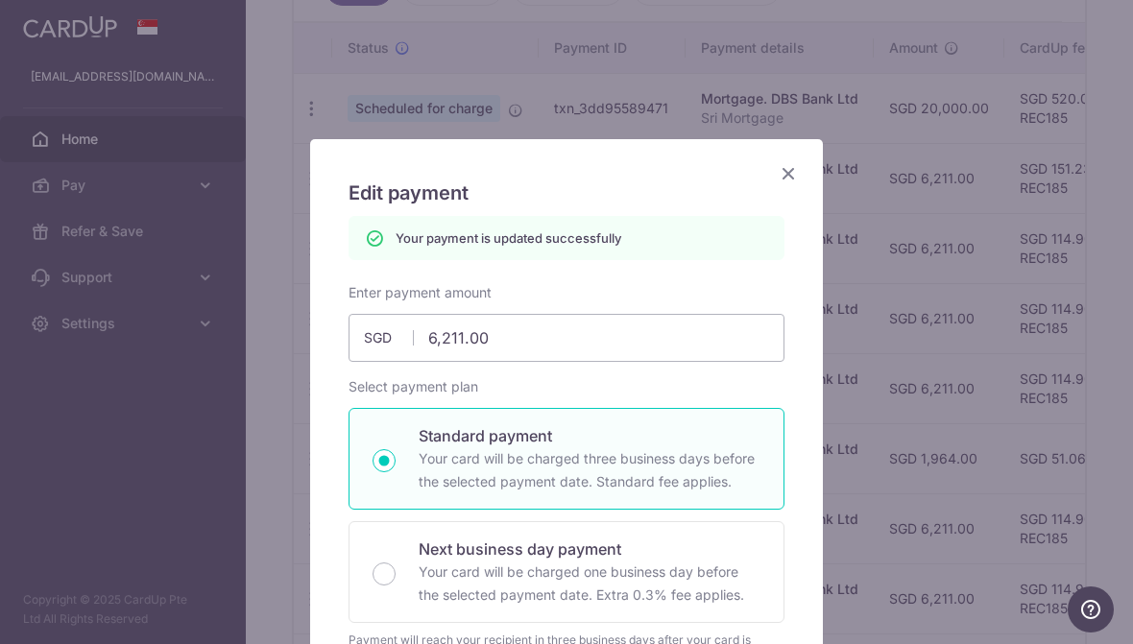
scroll to position [0, 0]
click at [796, 170] on icon "Close" at bounding box center [788, 173] width 23 height 24
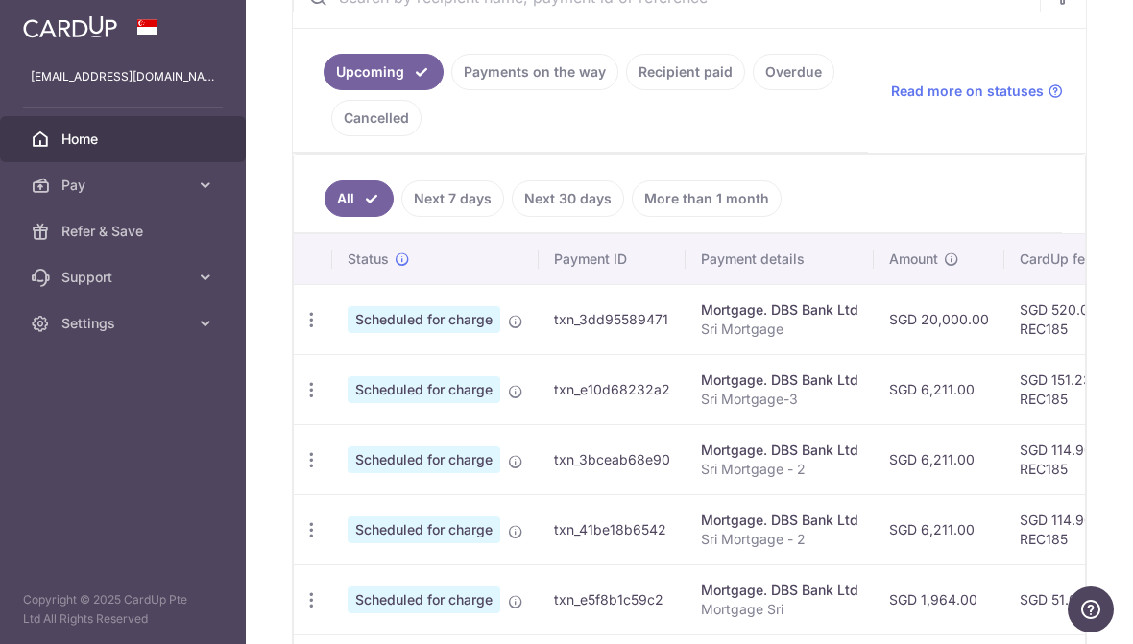
scroll to position [338, 0]
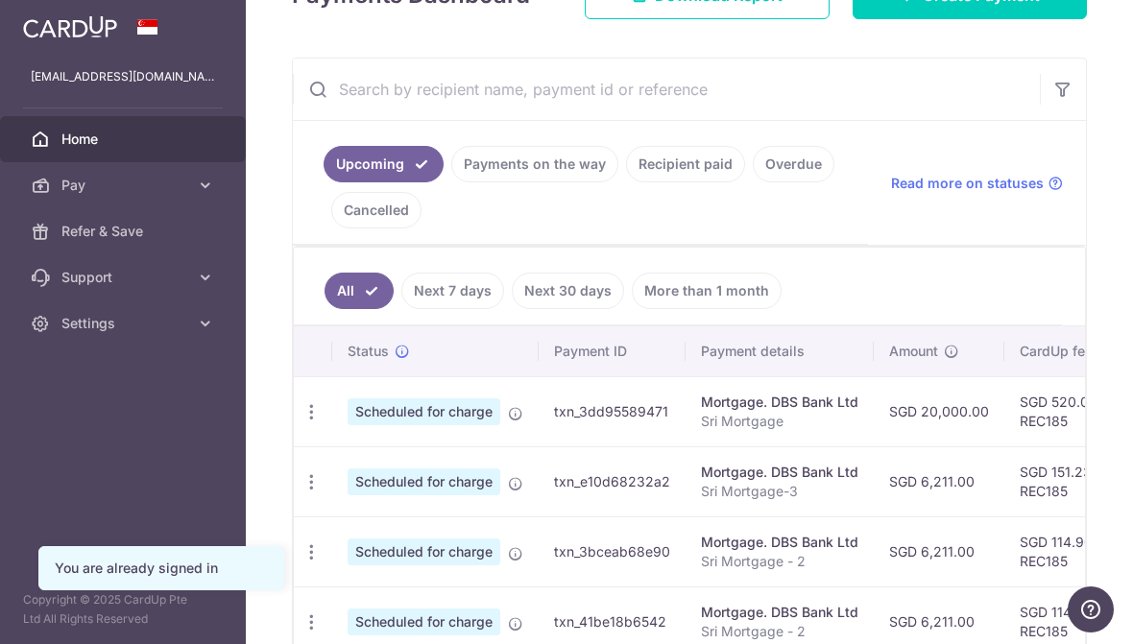
scroll to position [314, 0]
click at [301, 421] on icon "button" at bounding box center [311, 411] width 20 height 20
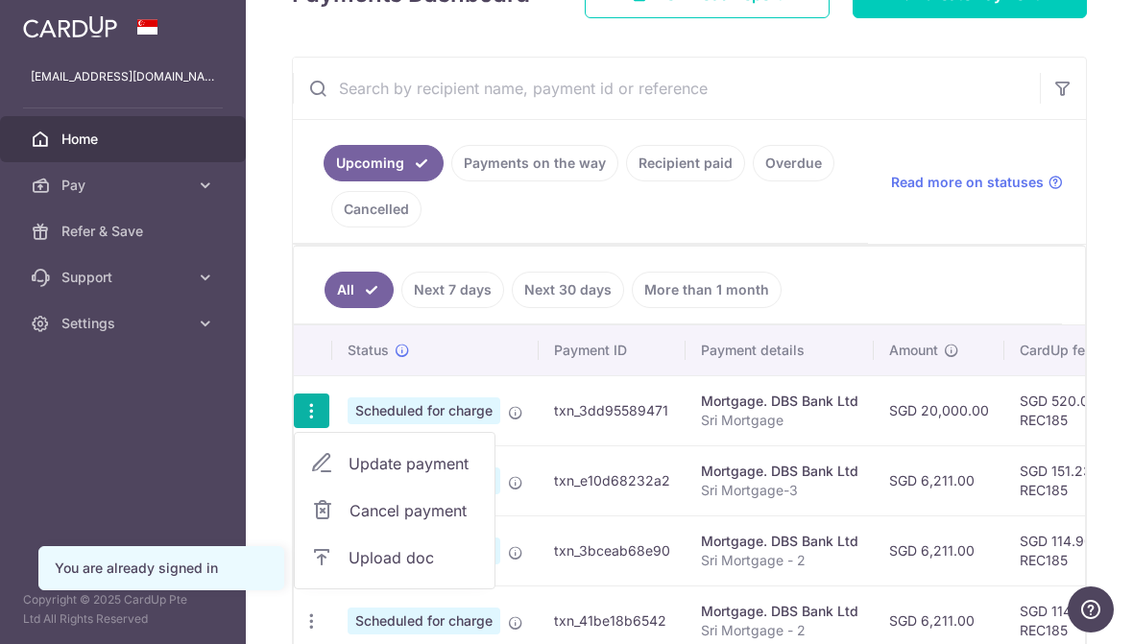
click at [348, 475] on span "Update payment" at bounding box center [413, 463] width 131 height 23
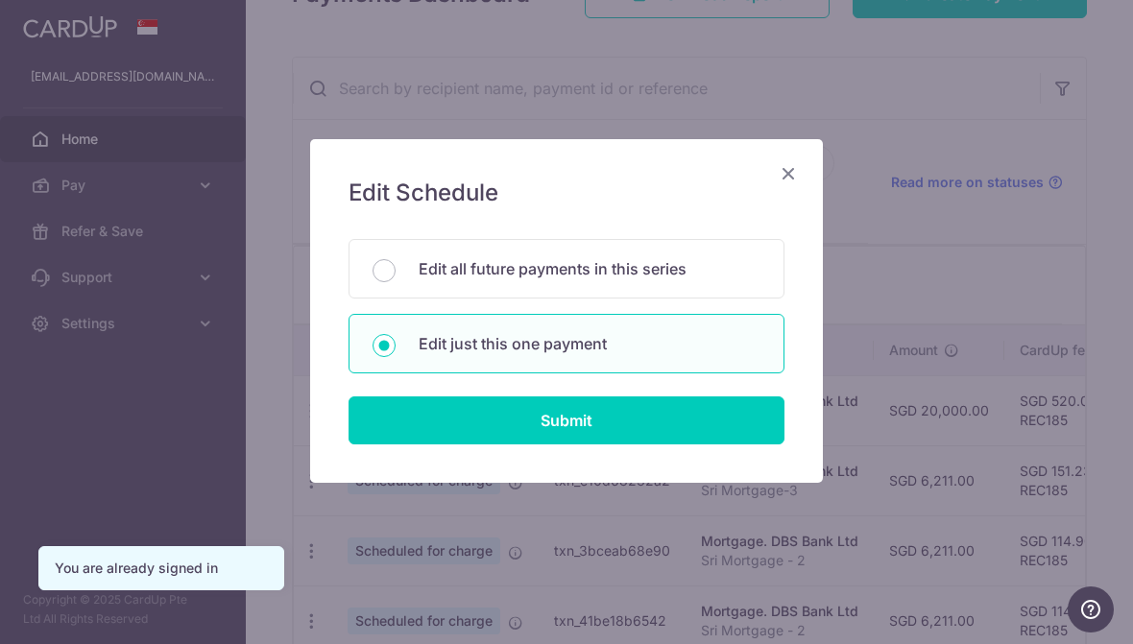
click at [615, 410] on input "Submit" at bounding box center [566, 420] width 436 height 48
radio input "true"
type input "20,000.00"
type input "[DATE]"
type input "Sri Mortgage"
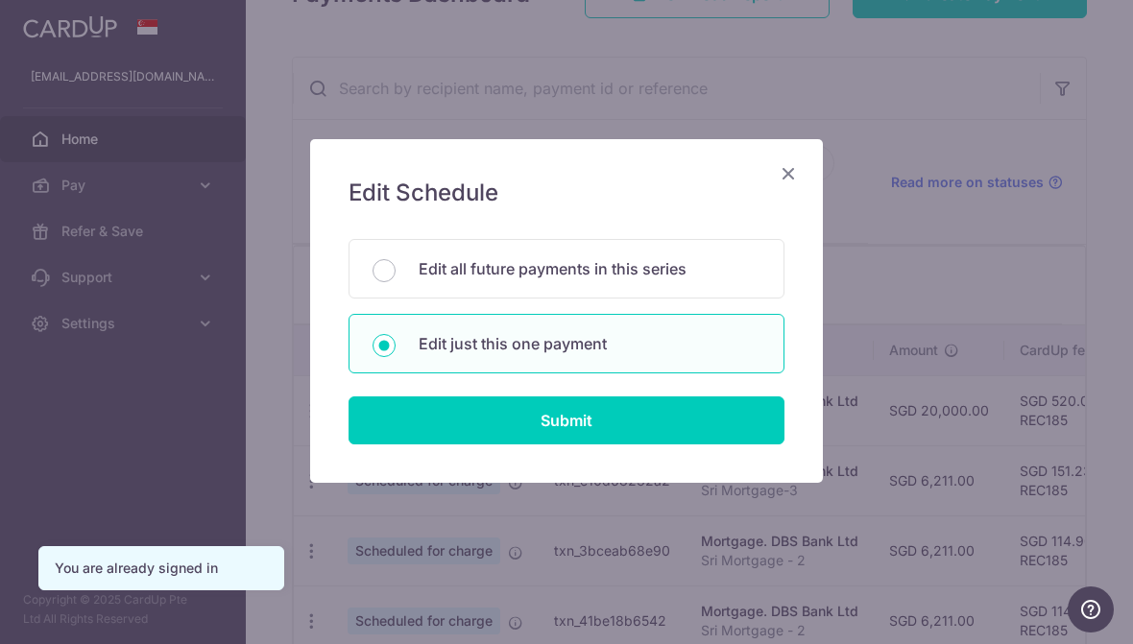
type input "REC185"
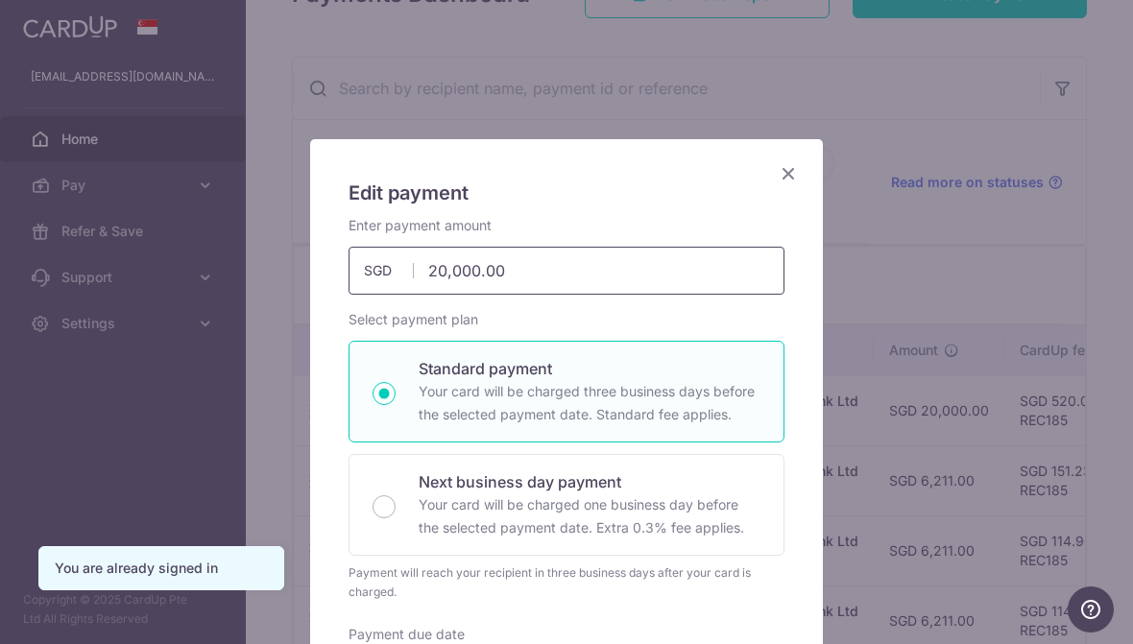
click at [621, 259] on input "20,000.00" at bounding box center [566, 271] width 436 height 48
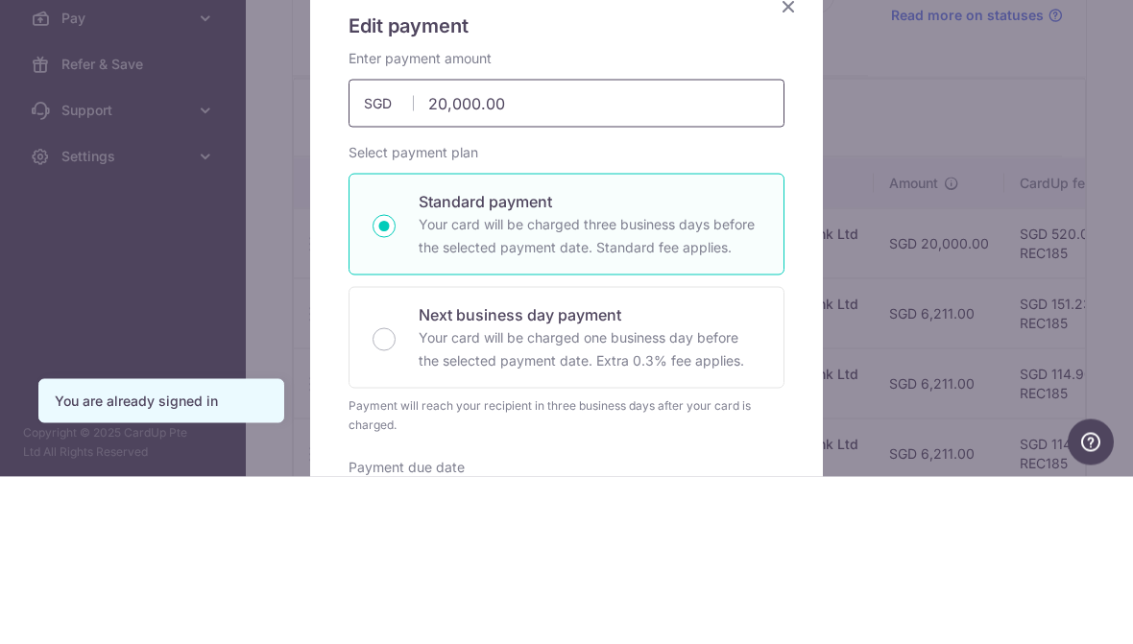
click at [730, 247] on input "20,000.00" at bounding box center [566, 271] width 436 height 48
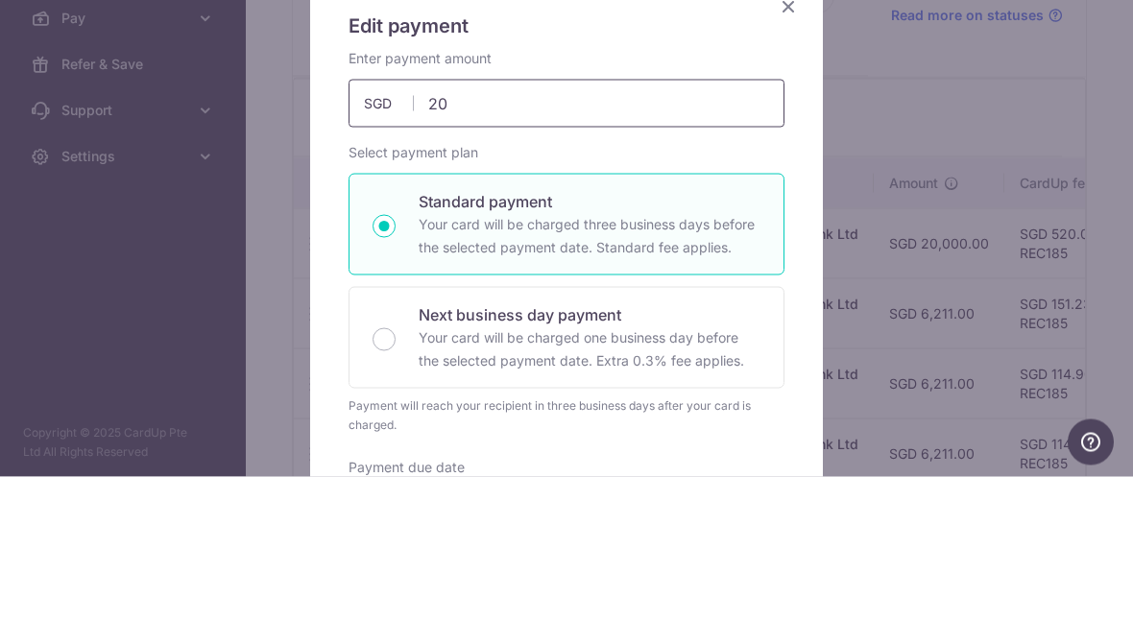
type input "2"
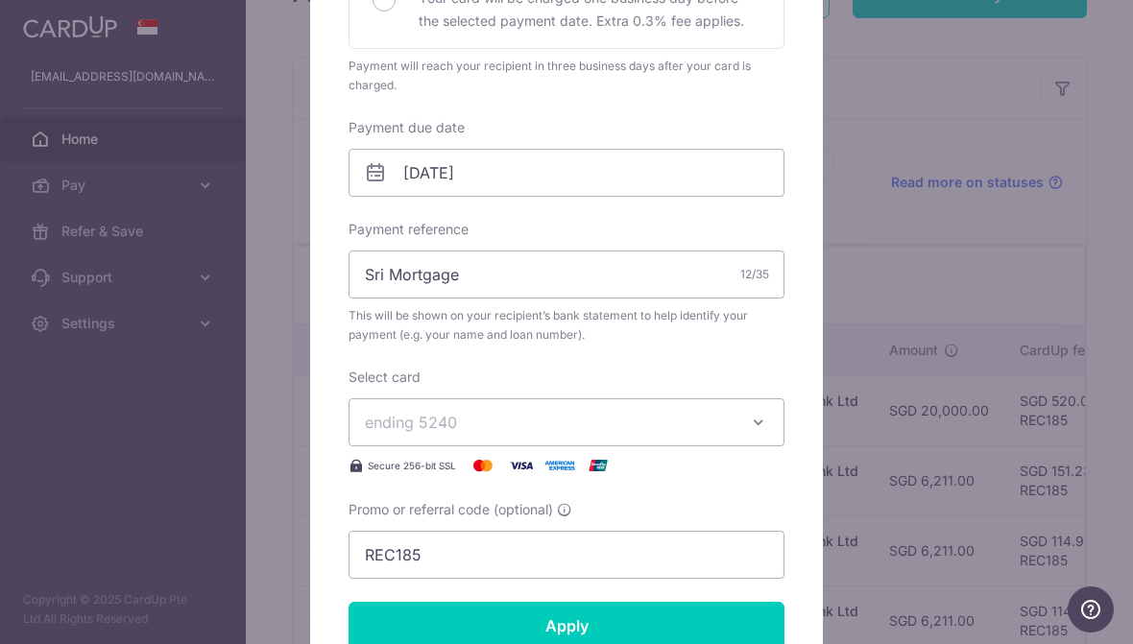
scroll to position [496, 0]
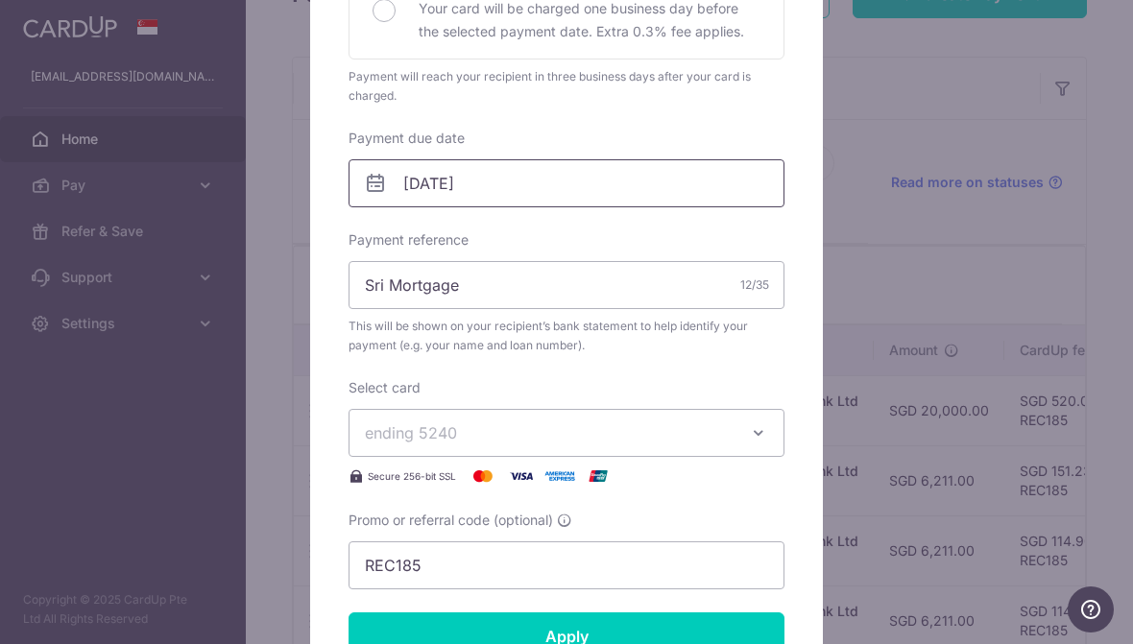
click at [564, 188] on input "[DATE]" at bounding box center [566, 183] width 436 height 48
type input "6,211.00"
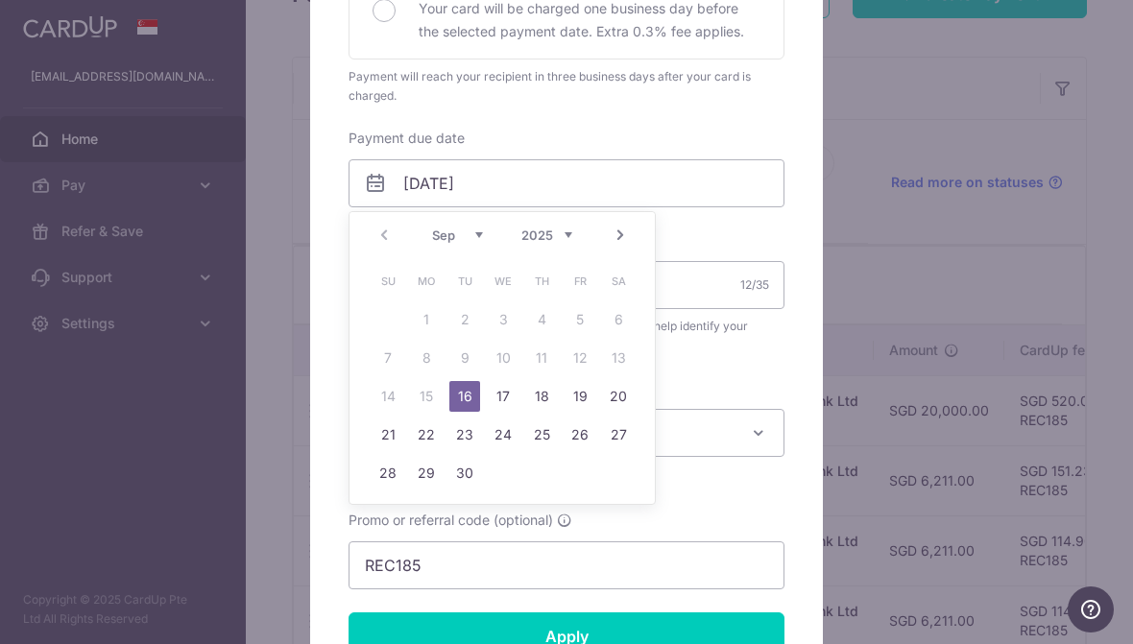
click at [475, 395] on link "16" at bounding box center [464, 396] width 31 height 31
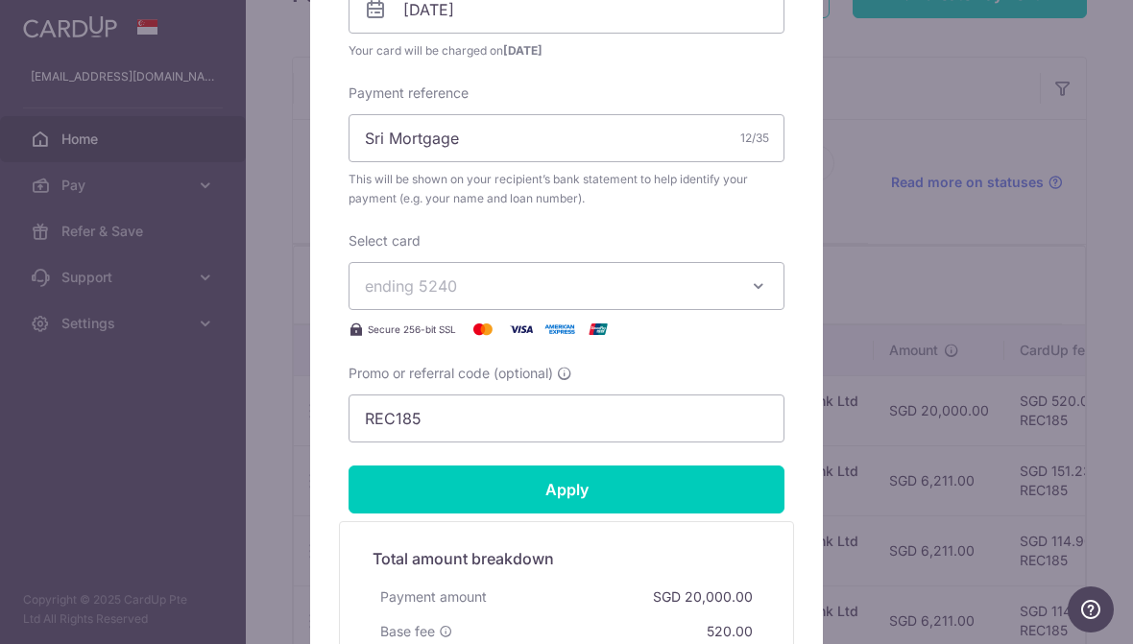
scroll to position [672, 0]
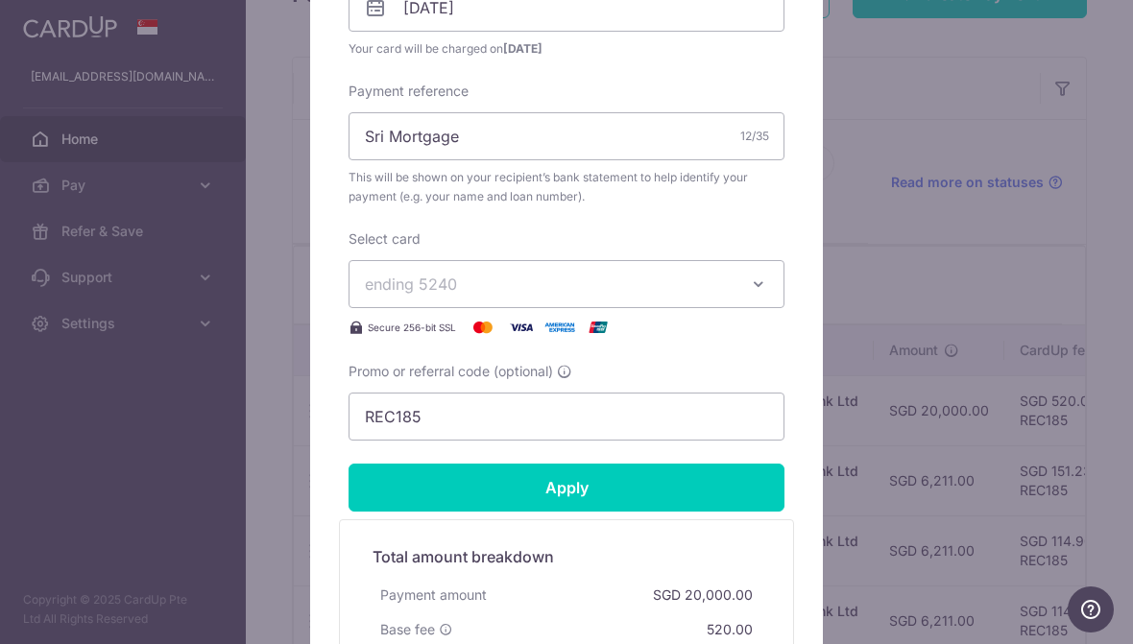
click at [701, 479] on input "Apply" at bounding box center [566, 488] width 436 height 48
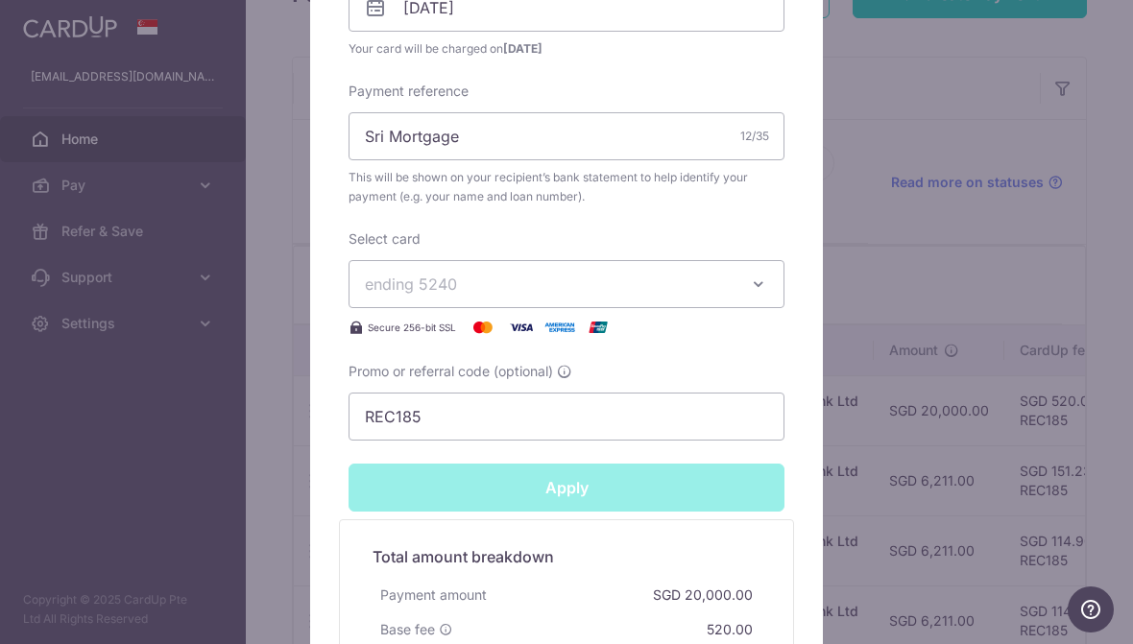
type input "Successfully Applied"
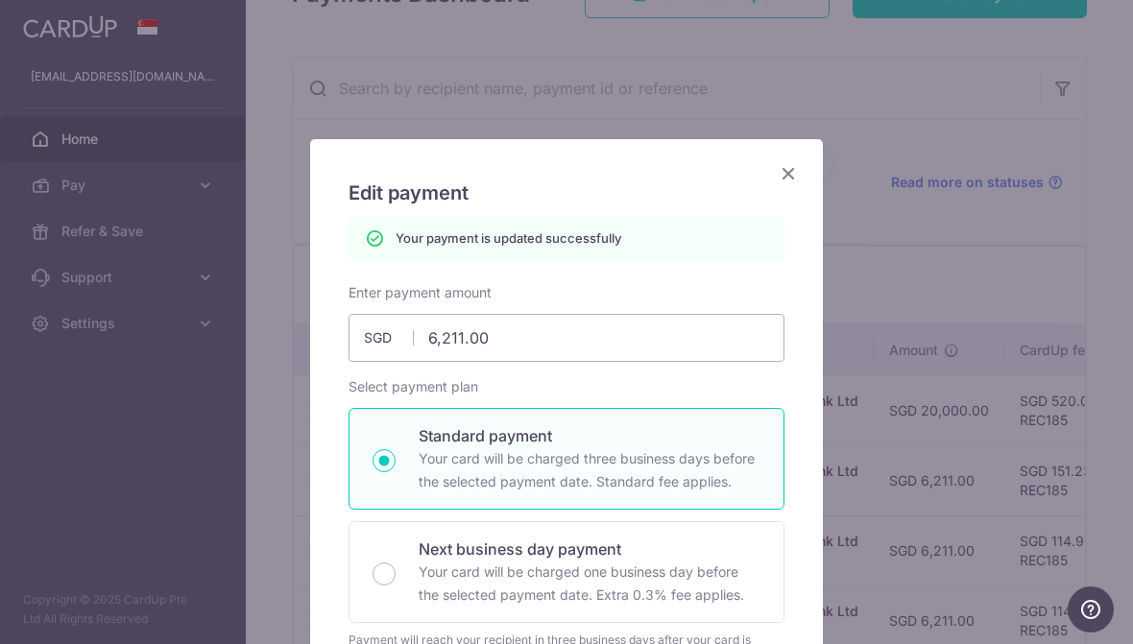
scroll to position [0, 0]
click at [796, 172] on icon "Close" at bounding box center [788, 173] width 23 height 24
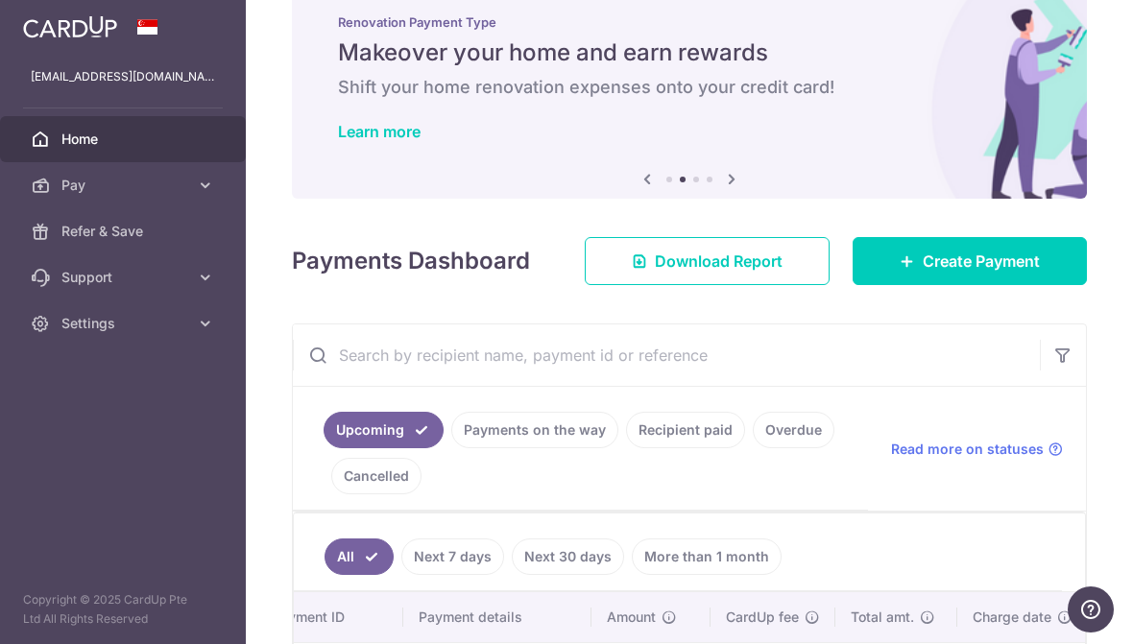
scroll to position [17, 0]
